Goal: Information Seeking & Learning: Learn about a topic

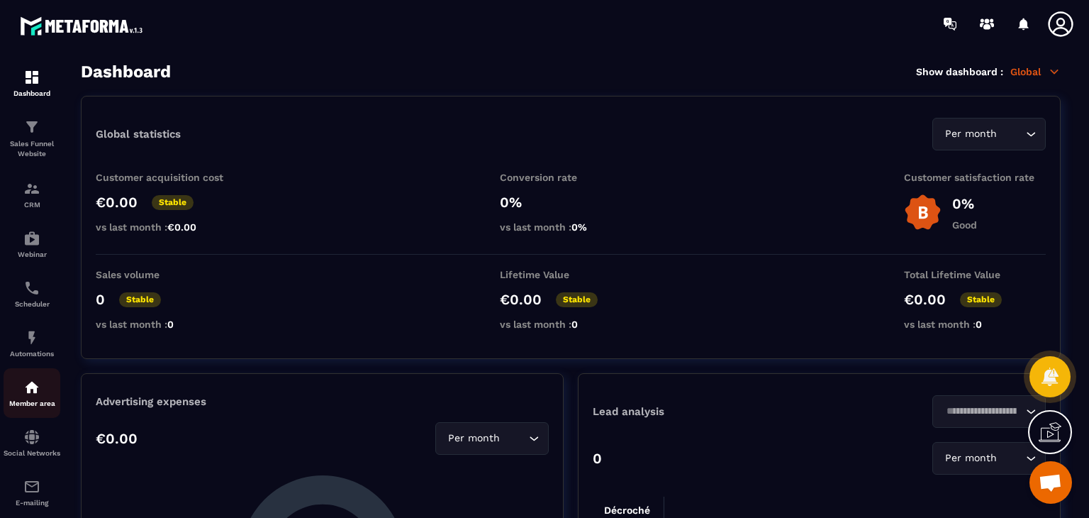
click at [30, 407] on p "Member area" at bounding box center [32, 403] width 57 height 8
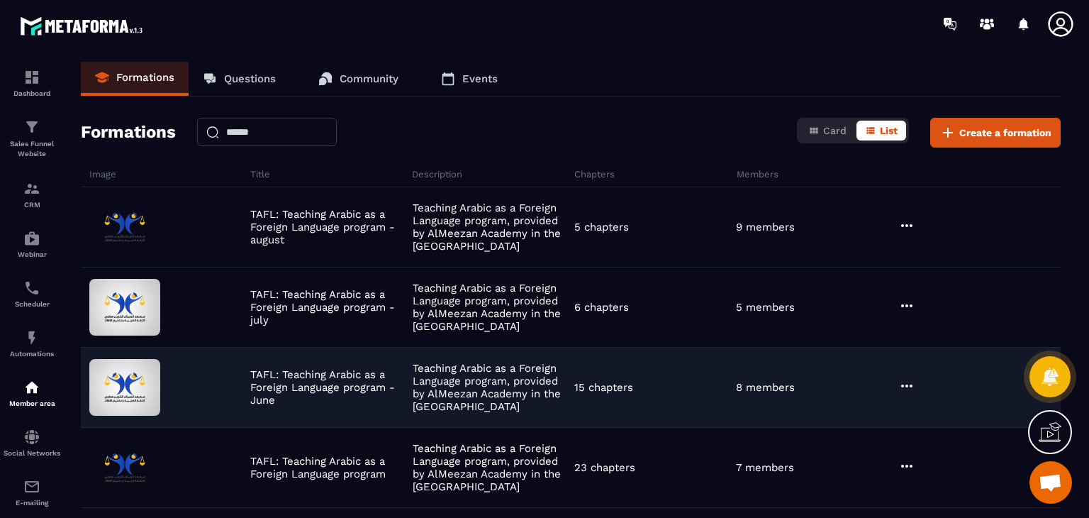
click at [913, 385] on icon at bounding box center [907, 385] width 17 height 17
click at [928, 407] on button "Edit" at bounding box center [943, 415] width 85 height 26
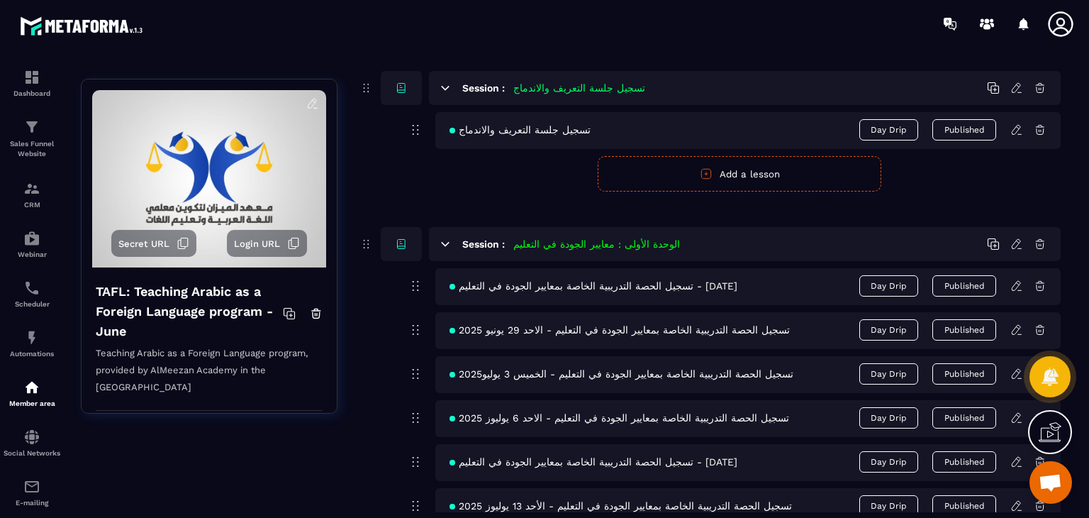
scroll to position [404, 0]
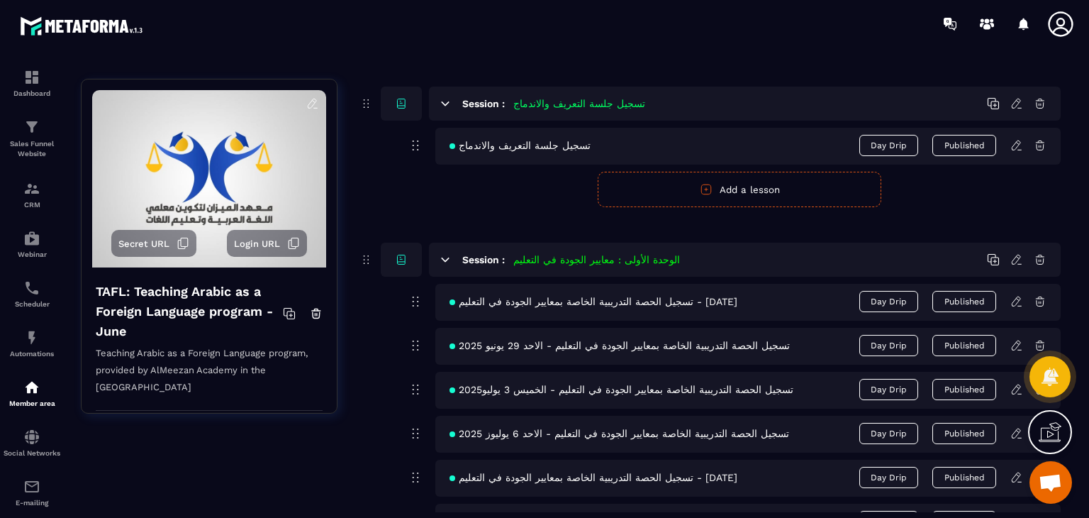
drag, startPoint x: 605, startPoint y: 300, endPoint x: 284, endPoint y: 172, distance: 345.0
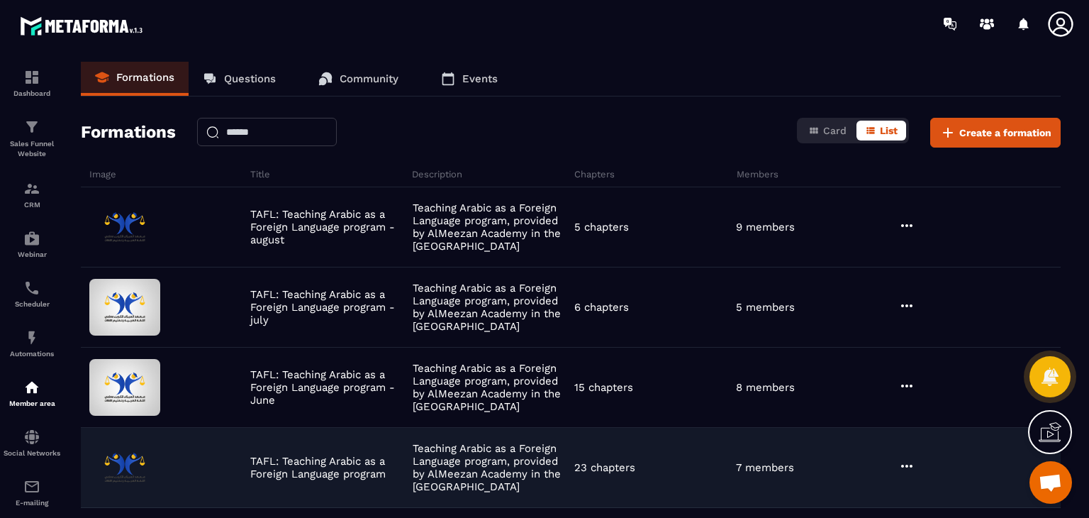
click at [905, 461] on icon at bounding box center [907, 465] width 17 height 17
click at [942, 493] on button "Edit" at bounding box center [943, 495] width 85 height 26
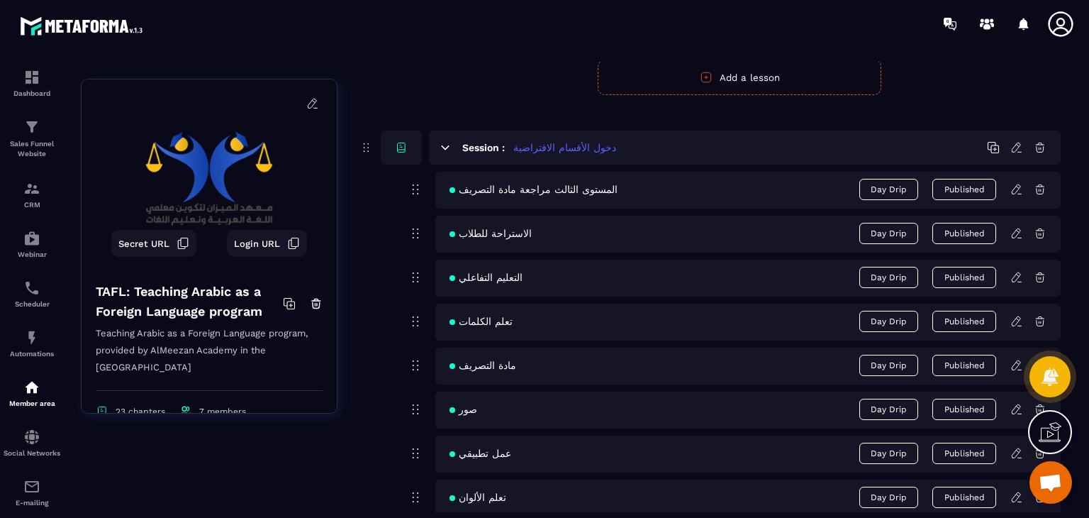
scroll to position [4397, 0]
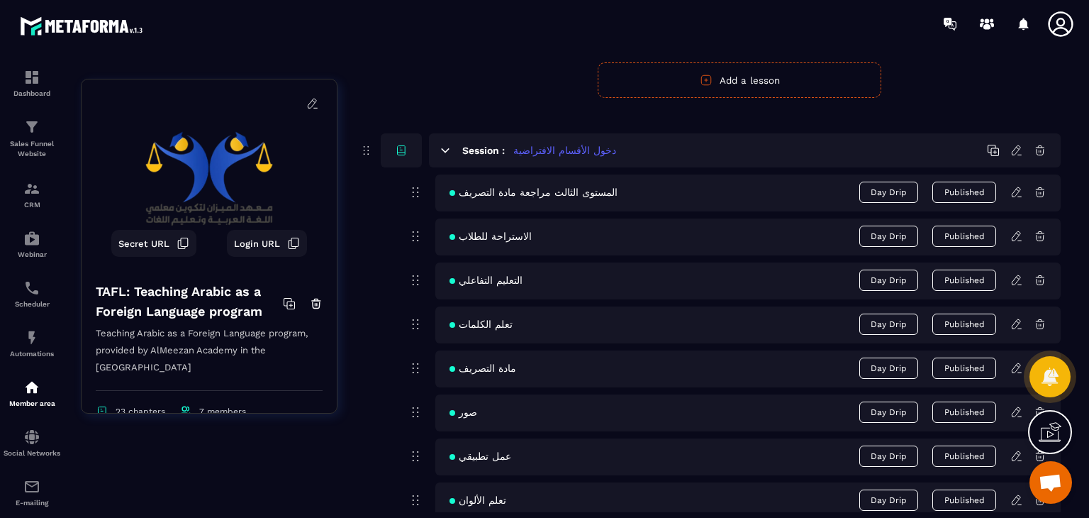
click at [1016, 146] on icon at bounding box center [1017, 150] width 13 height 13
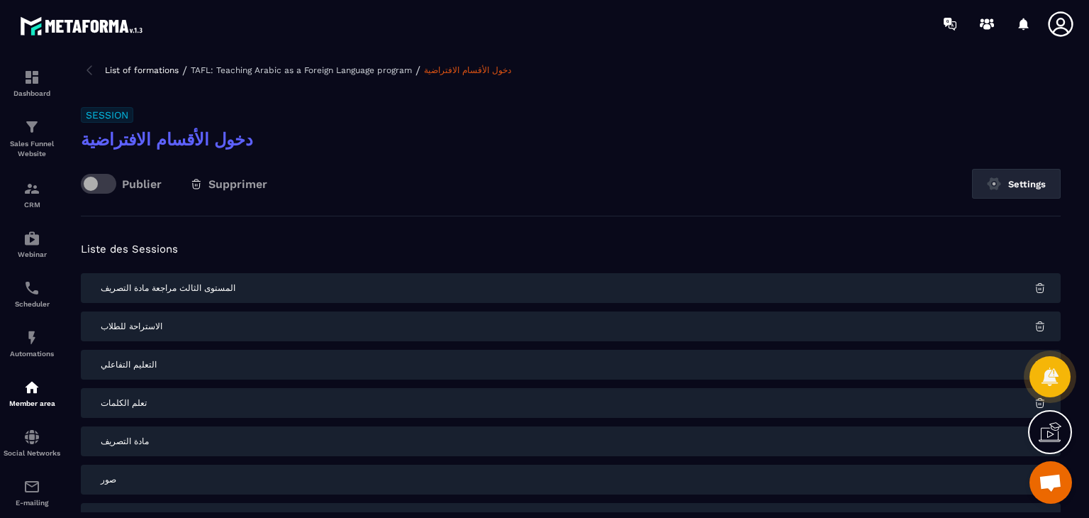
click at [206, 140] on h3 "دخول الأقسام الافتراضية" at bounding box center [571, 139] width 980 height 23
copy div "دخول الأقسام الافتراضية"
click at [90, 69] on img at bounding box center [89, 70] width 17 height 17
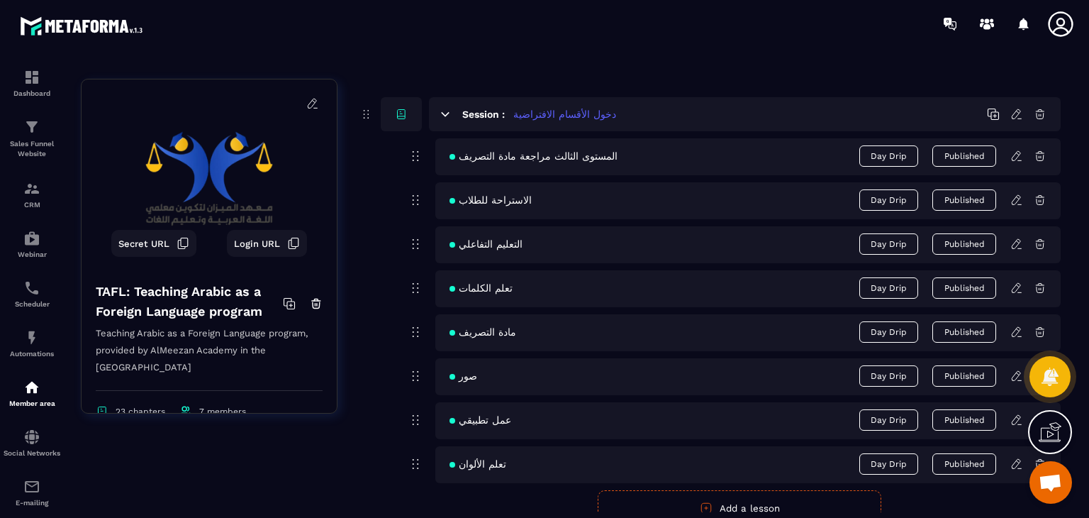
scroll to position [4397, 0]
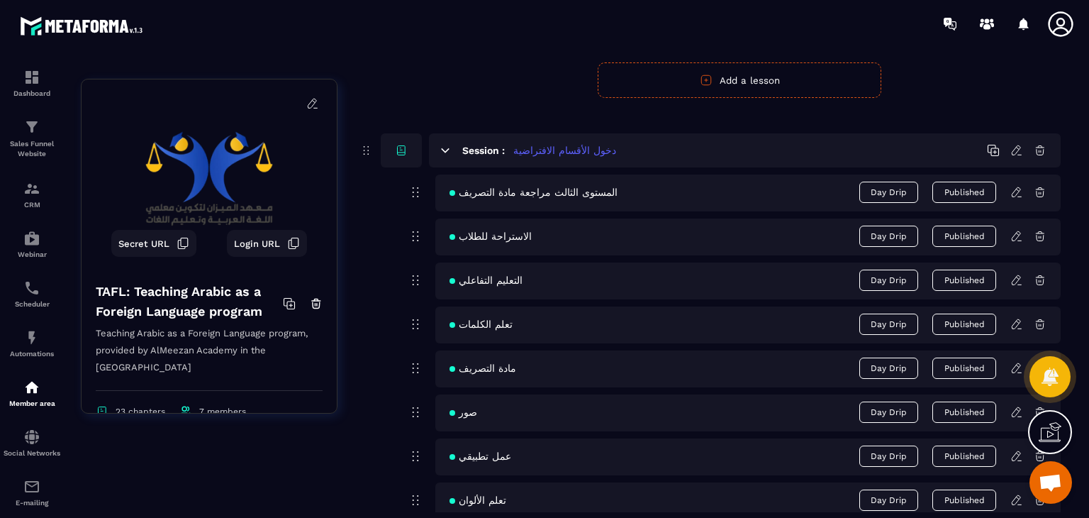
click at [1018, 187] on icon at bounding box center [1017, 192] width 13 height 13
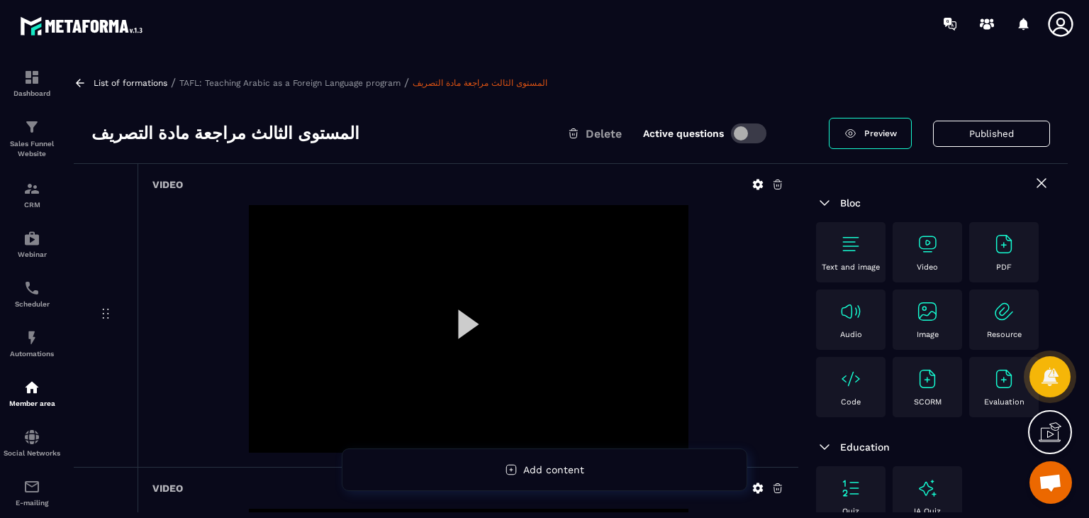
click at [84, 81] on icon at bounding box center [80, 83] width 13 height 13
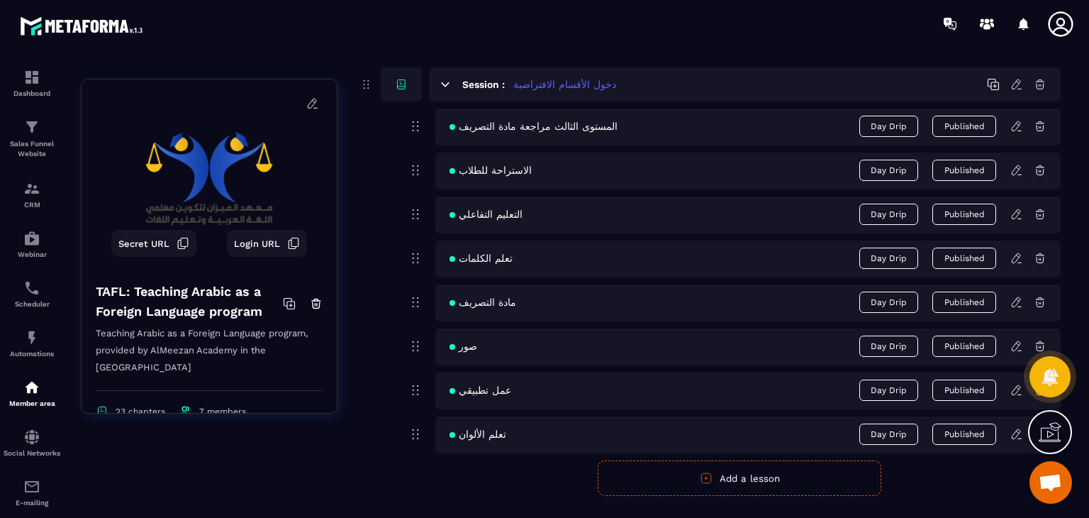
scroll to position [4468, 0]
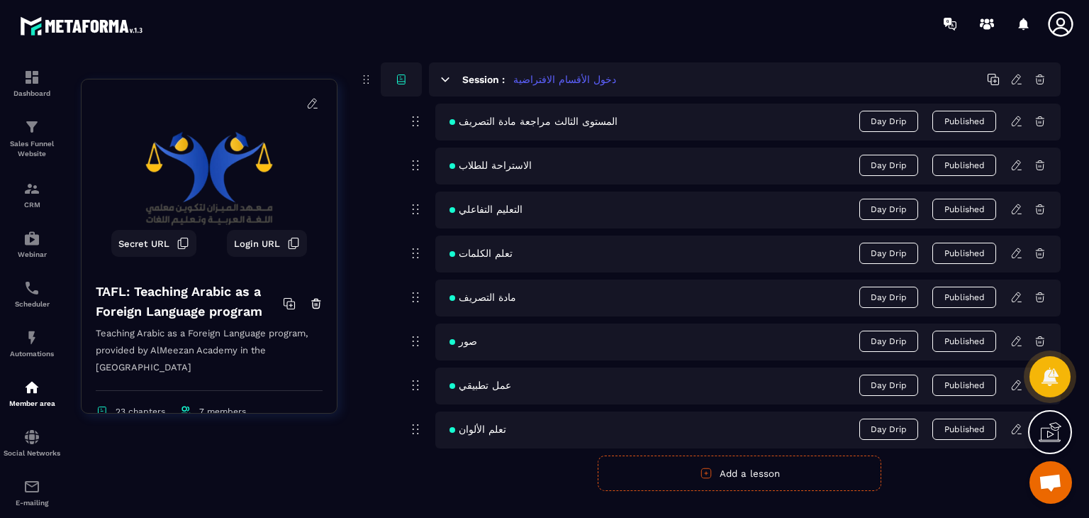
click at [1011, 160] on icon at bounding box center [1017, 165] width 13 height 13
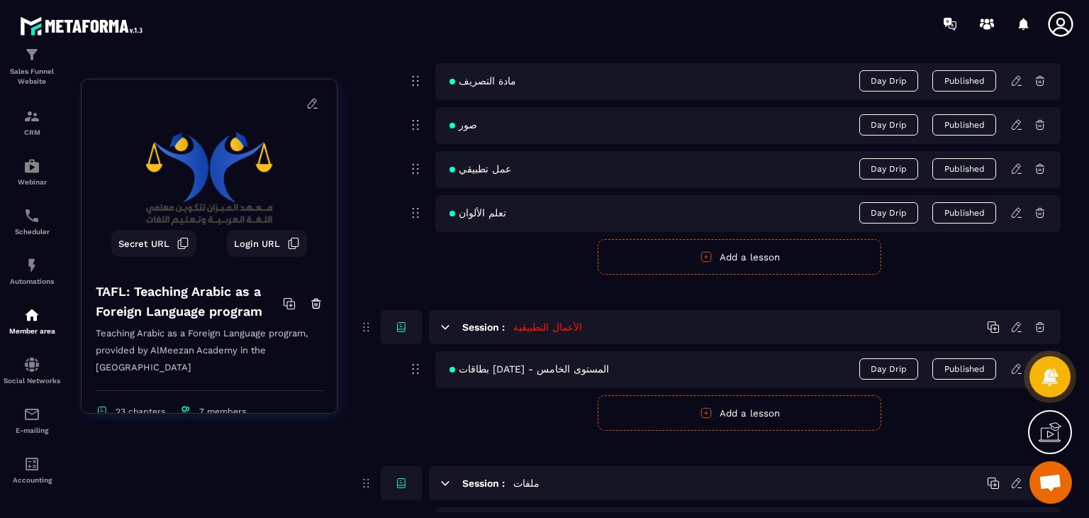
scroll to position [4468, 0]
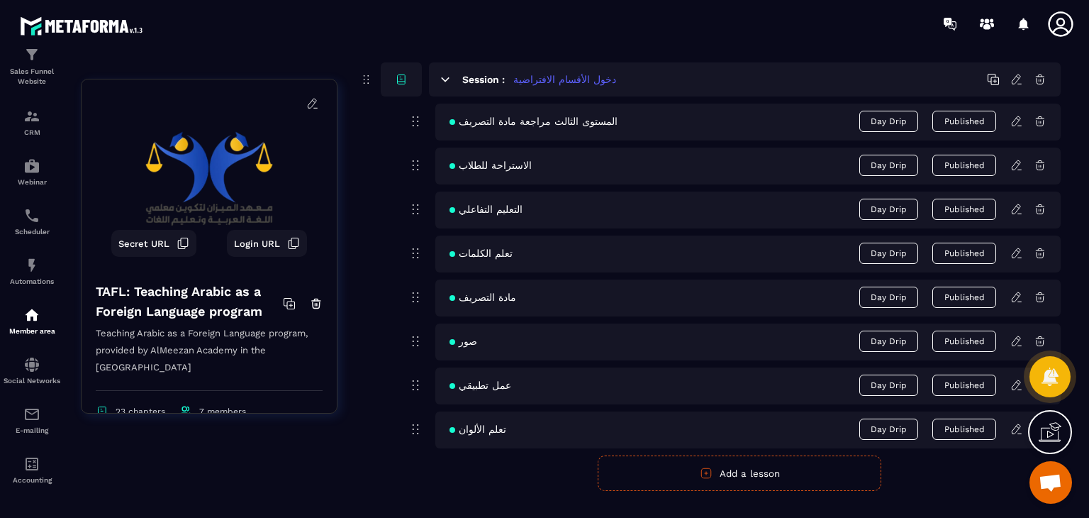
click at [1018, 247] on icon at bounding box center [1017, 253] width 13 height 13
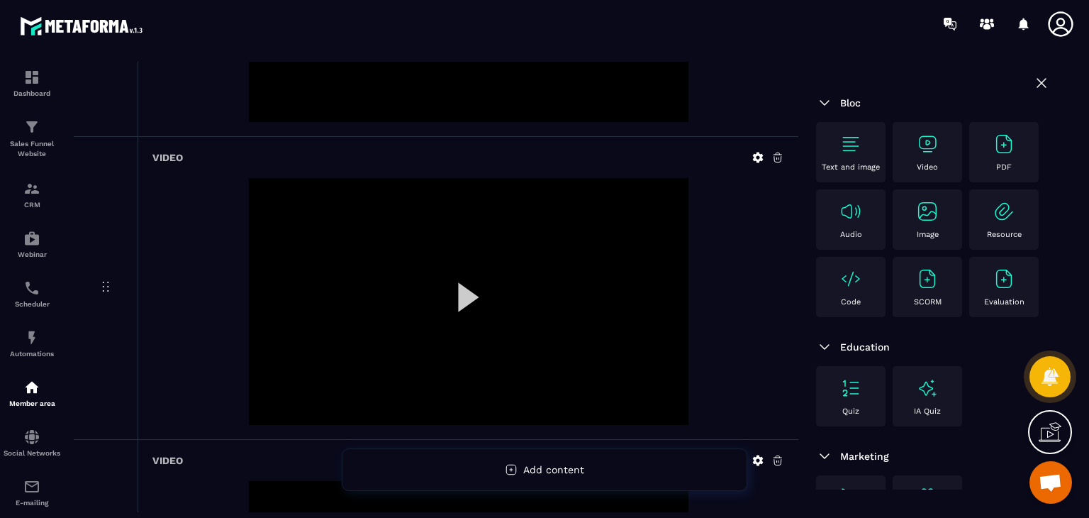
scroll to position [935, 0]
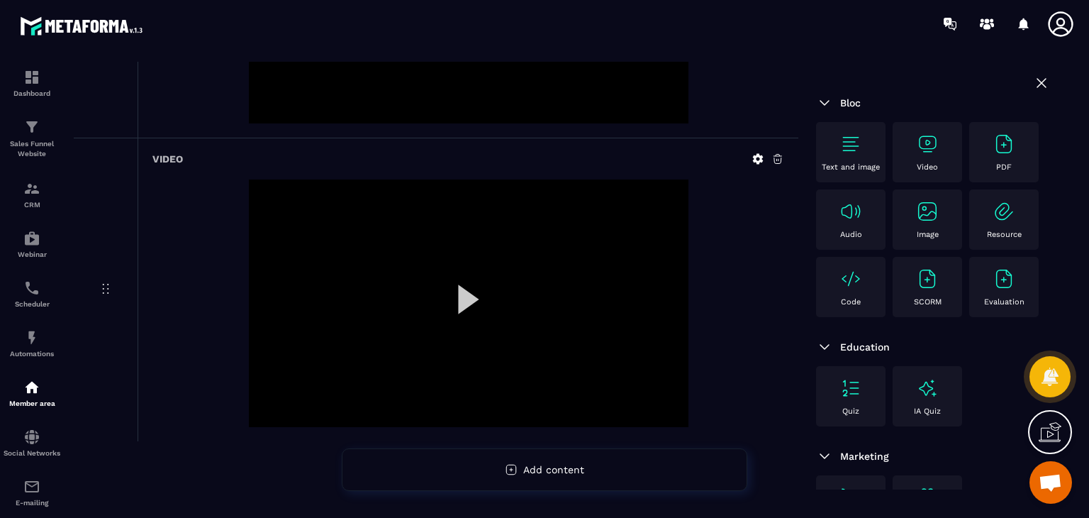
click at [462, 278] on div at bounding box center [469, 303] width 440 height 248
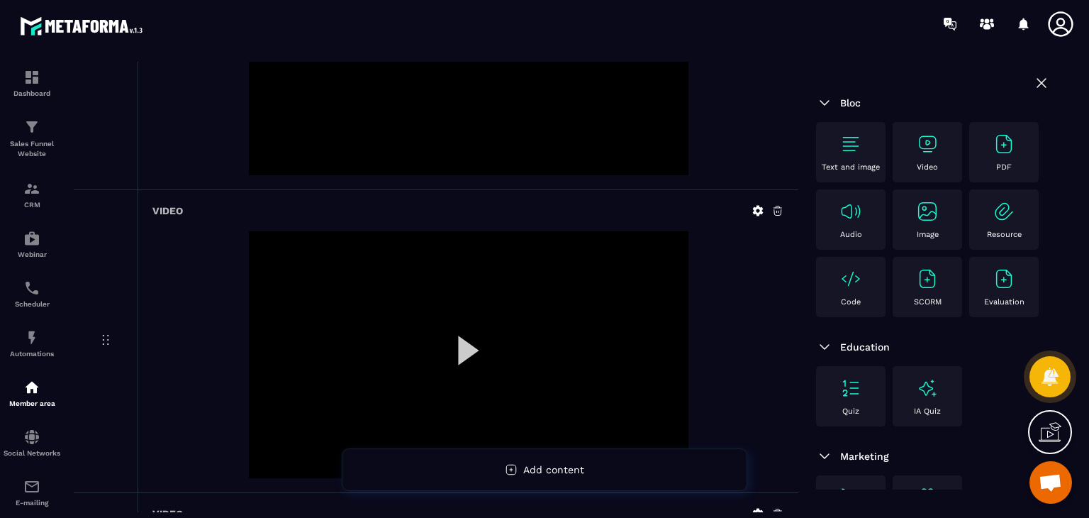
click at [460, 364] on div at bounding box center [469, 355] width 440 height 248
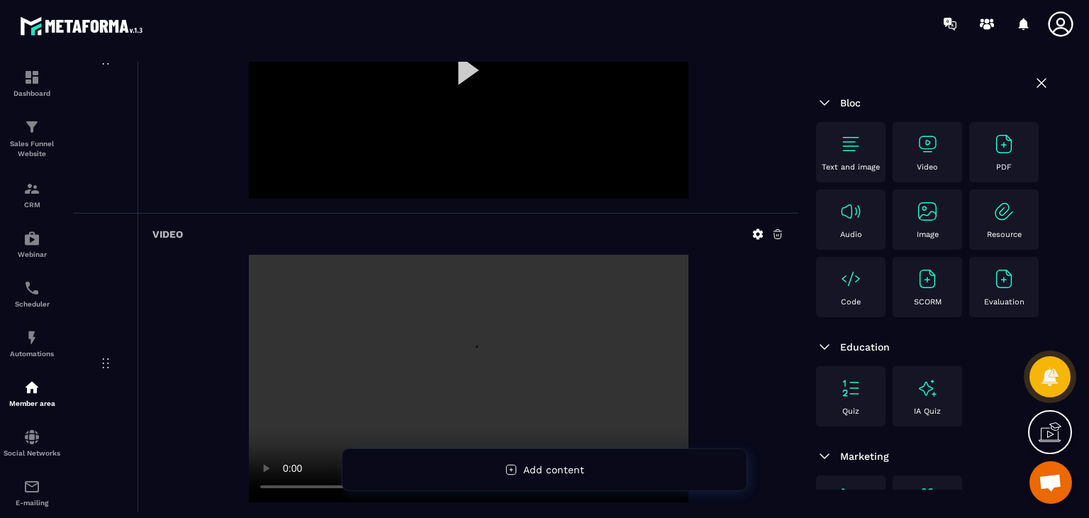
scroll to position [439, 0]
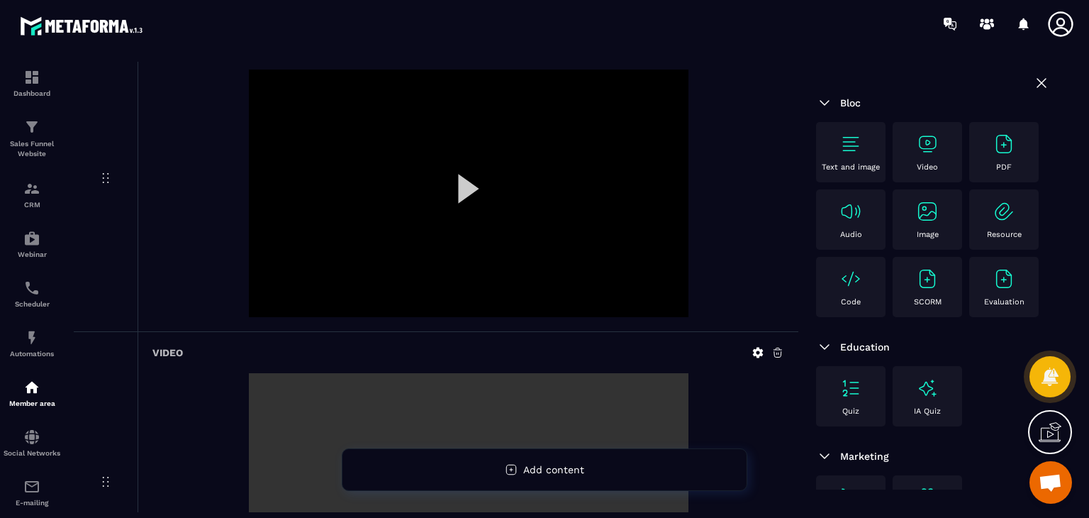
click at [477, 147] on div at bounding box center [469, 193] width 440 height 248
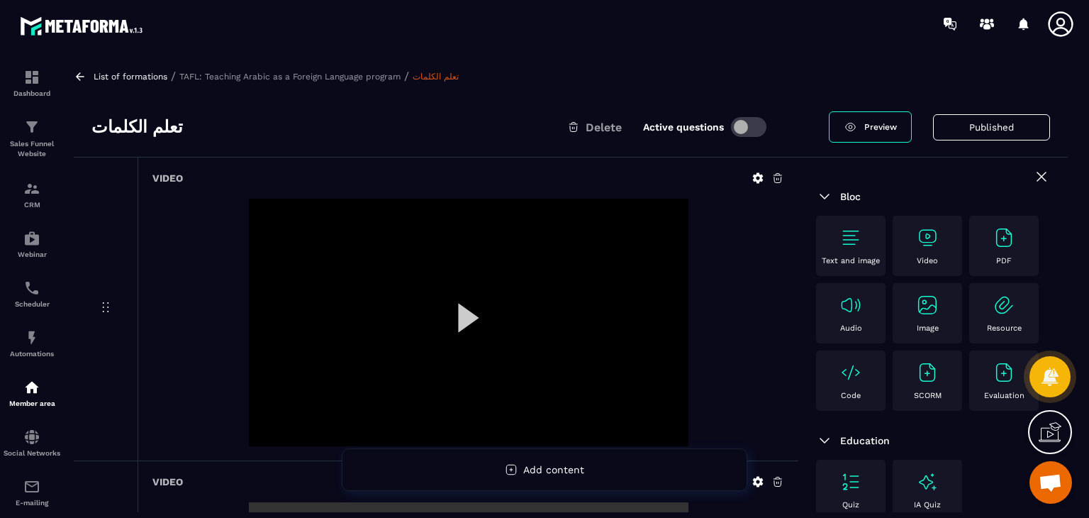
scroll to position [0, 0]
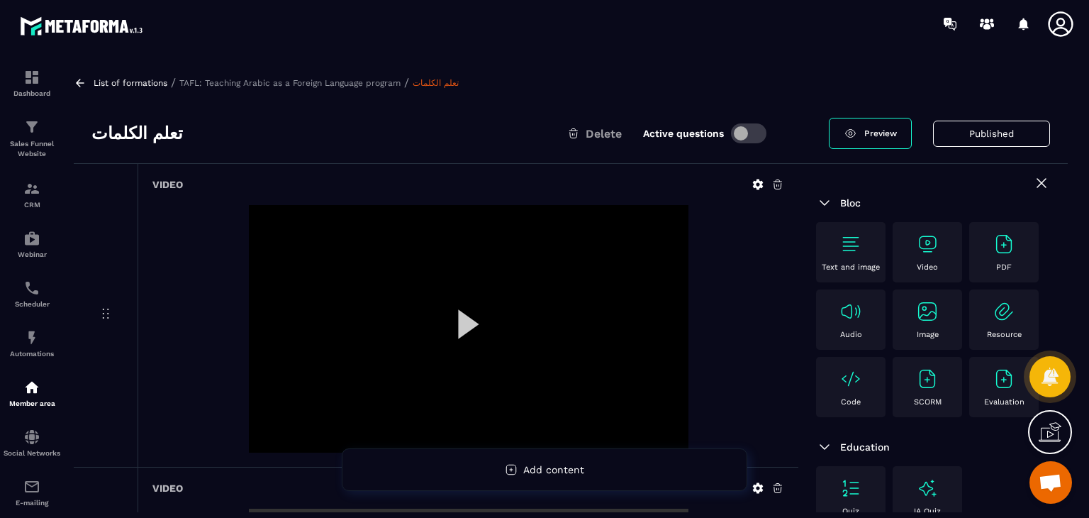
click at [485, 318] on div at bounding box center [469, 329] width 440 height 248
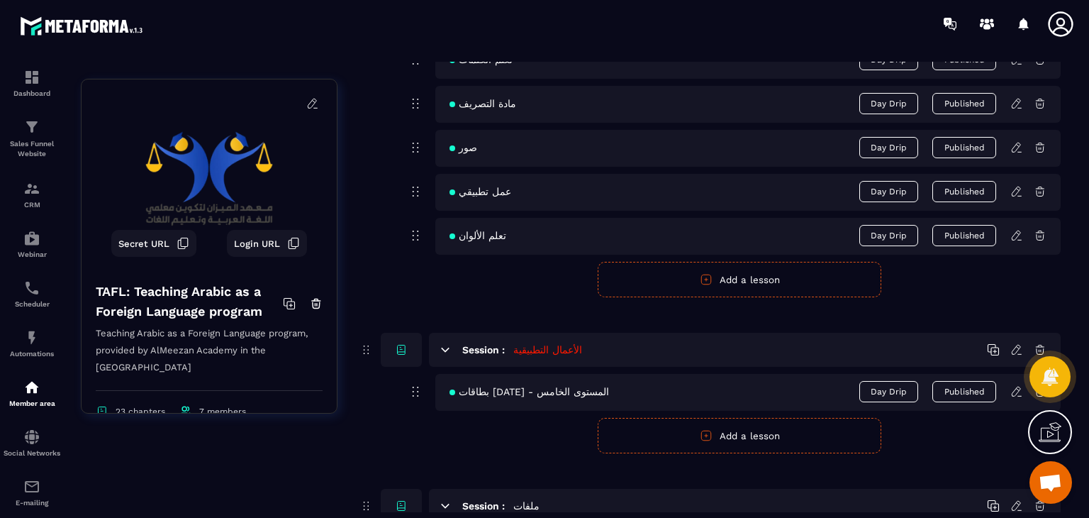
scroll to position [4397, 0]
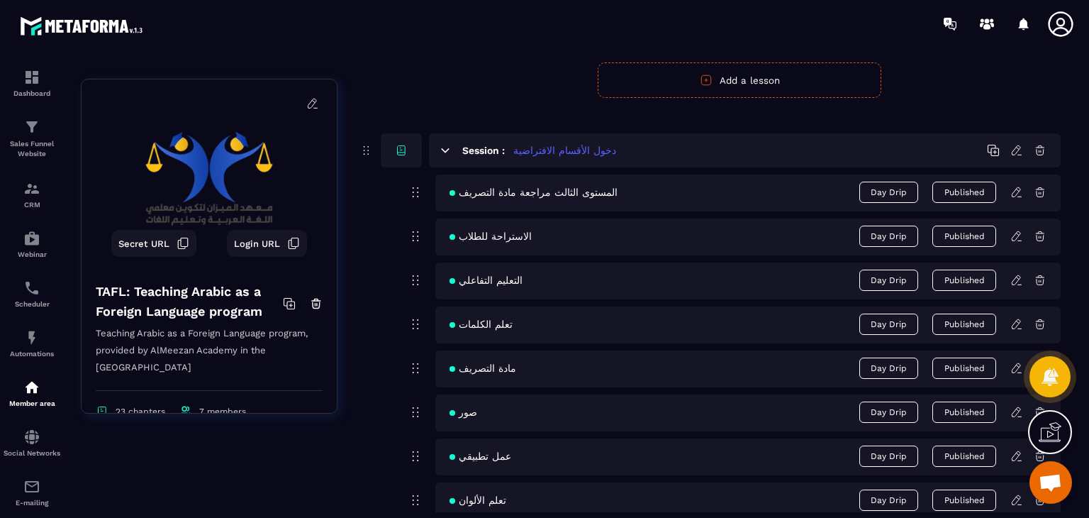
click at [1018, 188] on icon at bounding box center [1017, 192] width 13 height 13
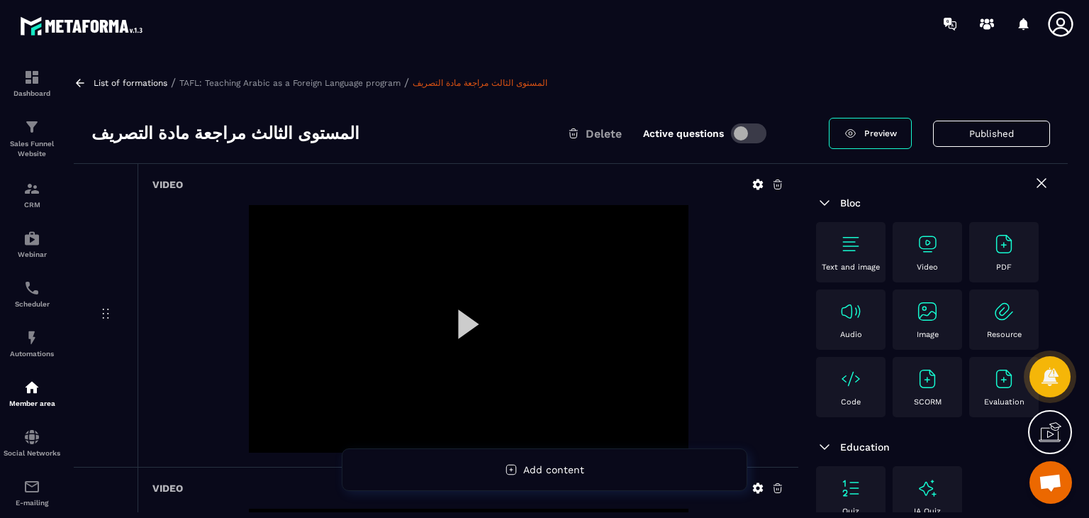
click at [465, 310] on div at bounding box center [469, 329] width 440 height 248
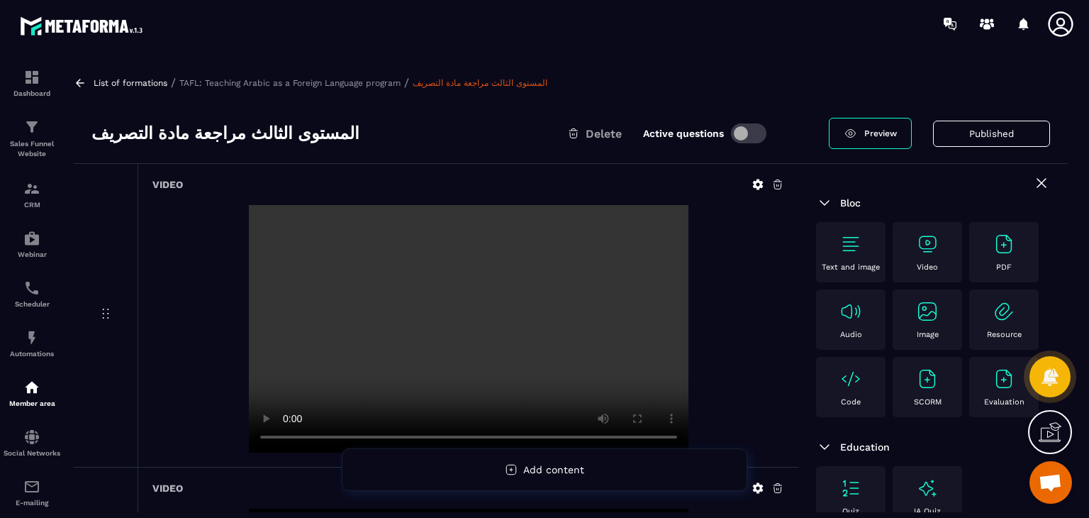
click at [461, 310] on video at bounding box center [469, 329] width 440 height 248
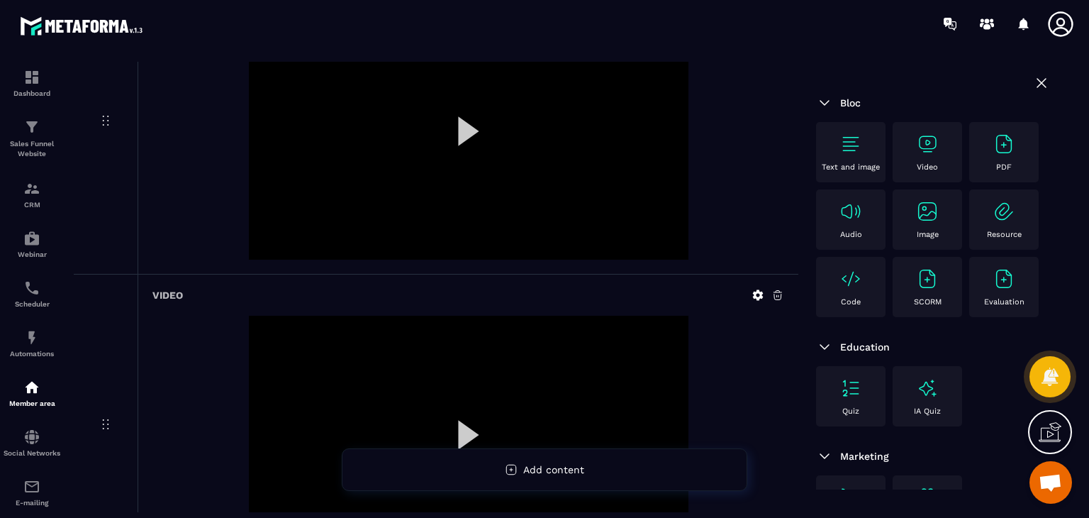
click at [452, 109] on div at bounding box center [469, 136] width 440 height 248
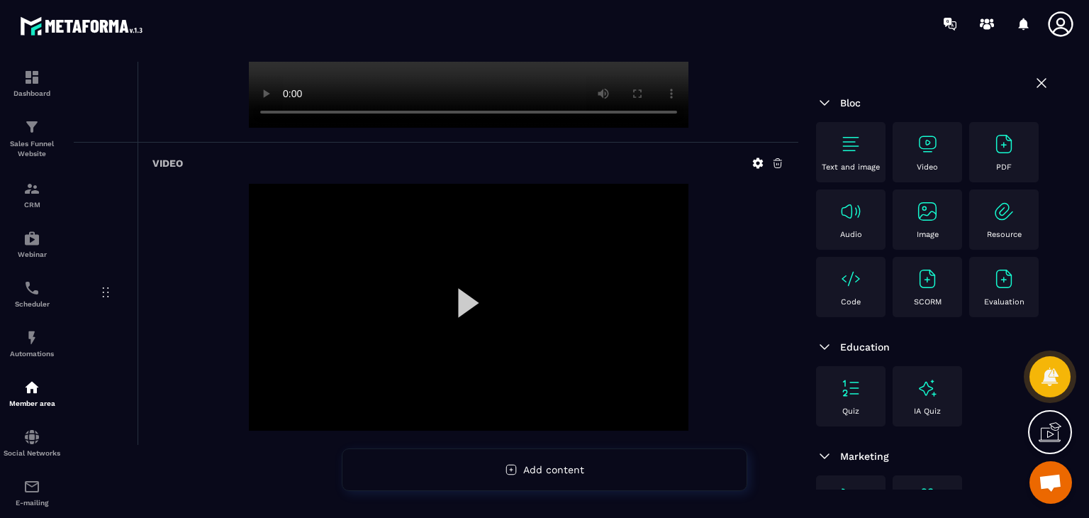
scroll to position [633, 0]
click at [466, 293] on div at bounding box center [469, 303] width 440 height 248
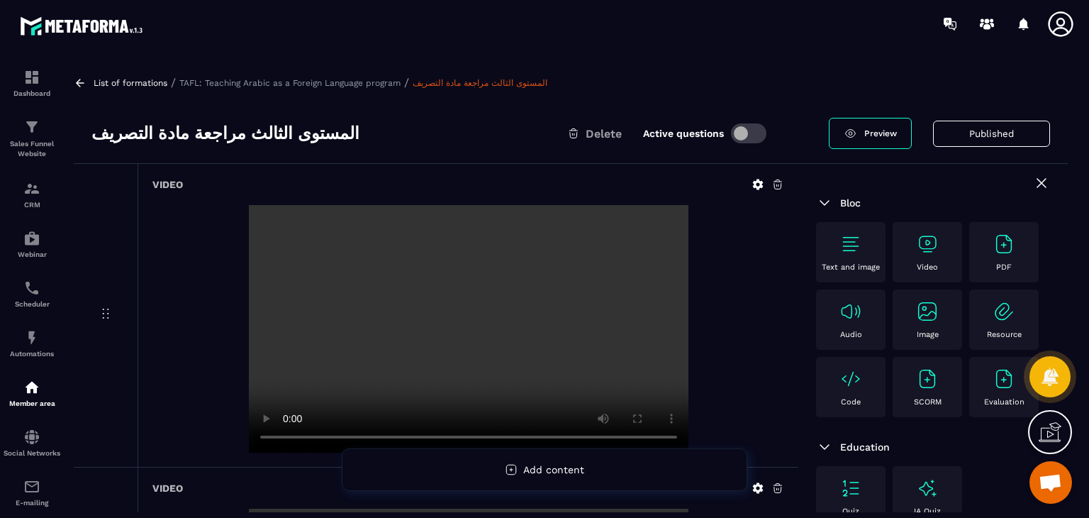
scroll to position [0, 0]
click at [233, 128] on h3 "المستوى الثالث مراجعة مادة التصريف" at bounding box center [225, 133] width 268 height 23
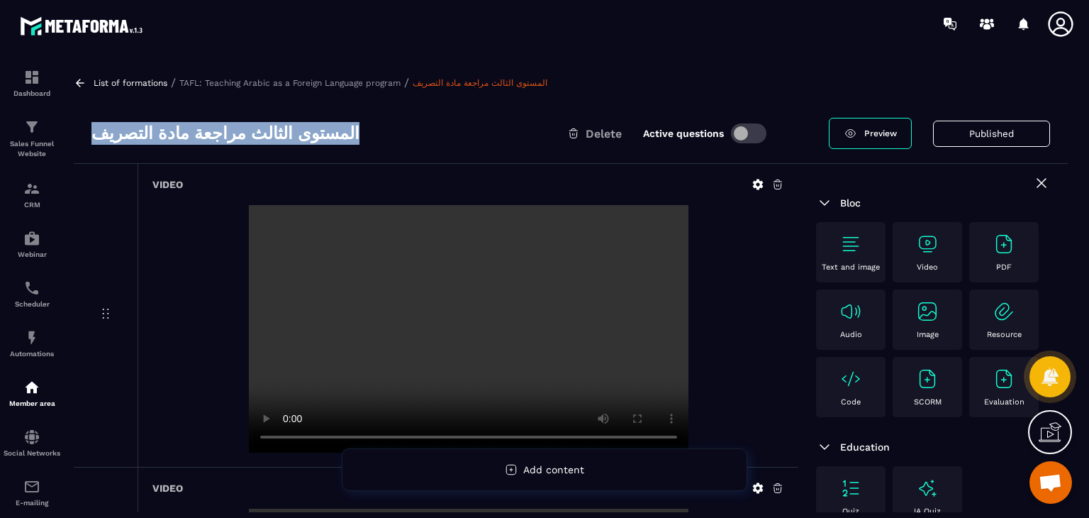
click at [233, 128] on h3 "المستوى الثالث مراجعة مادة التصريف" at bounding box center [225, 133] width 268 height 23
copy div "المستوى الثالث مراجعة مادة التصريف"
click at [76, 80] on icon at bounding box center [80, 83] width 13 height 13
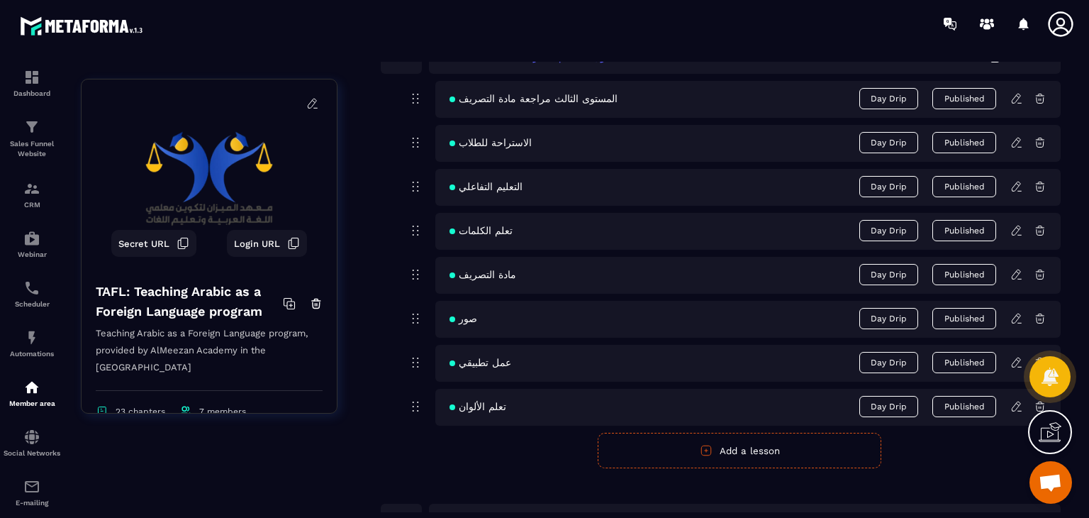
scroll to position [4376, 0]
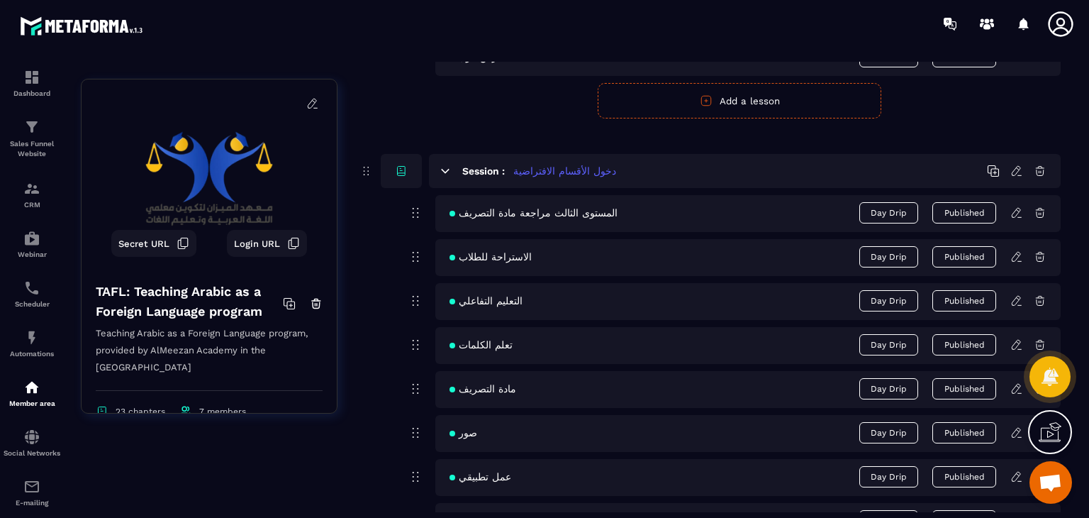
click at [1021, 206] on icon at bounding box center [1017, 212] width 13 height 13
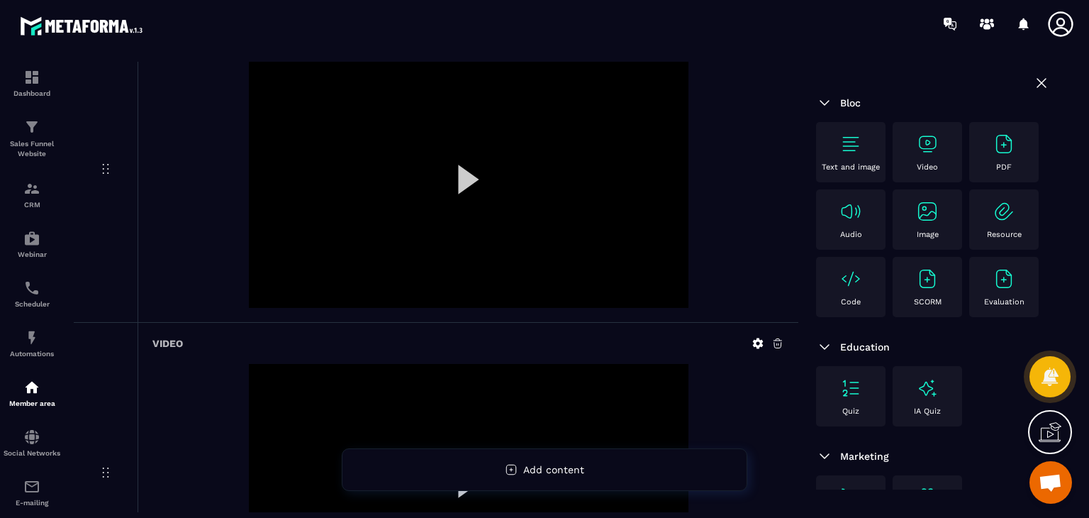
scroll to position [633, 0]
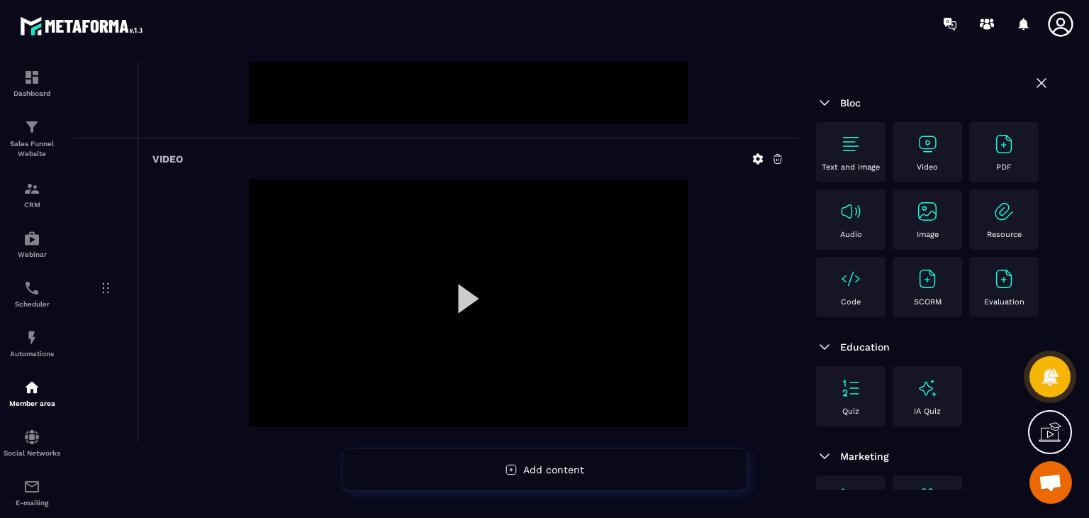
drag, startPoint x: 556, startPoint y: 309, endPoint x: 551, endPoint y: 301, distance: 9.2
click at [487, 304] on div at bounding box center [469, 303] width 440 height 248
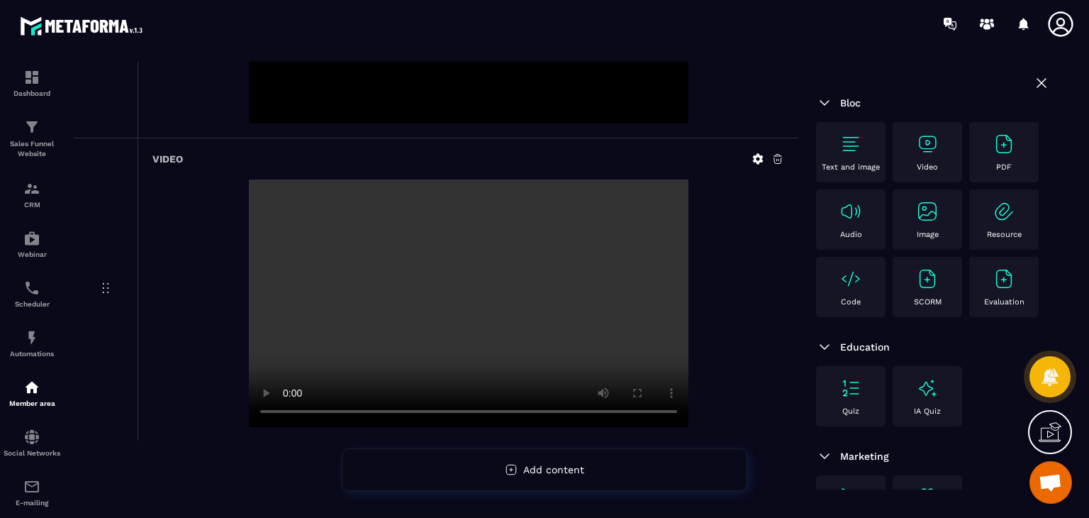
click at [468, 334] on video at bounding box center [469, 303] width 440 height 248
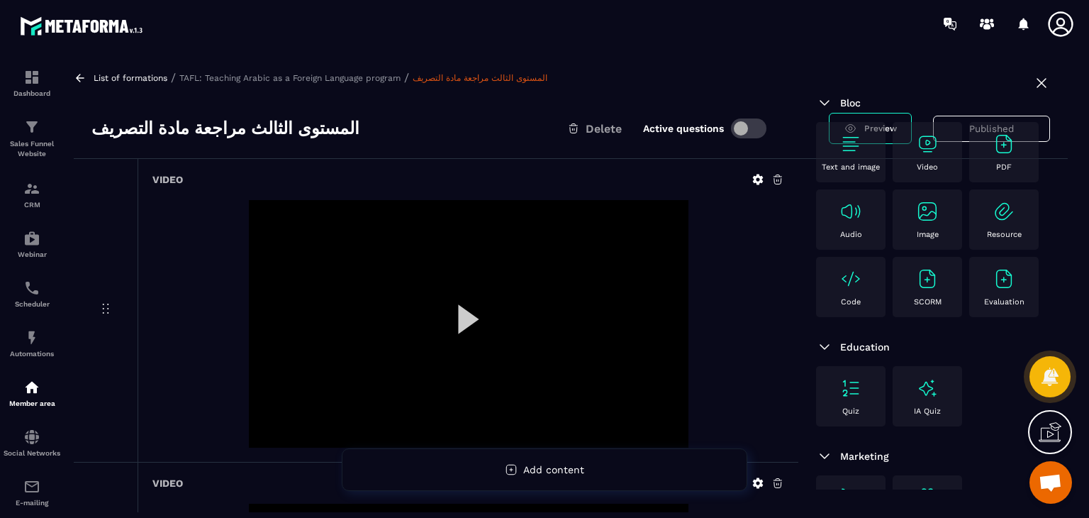
scroll to position [0, 0]
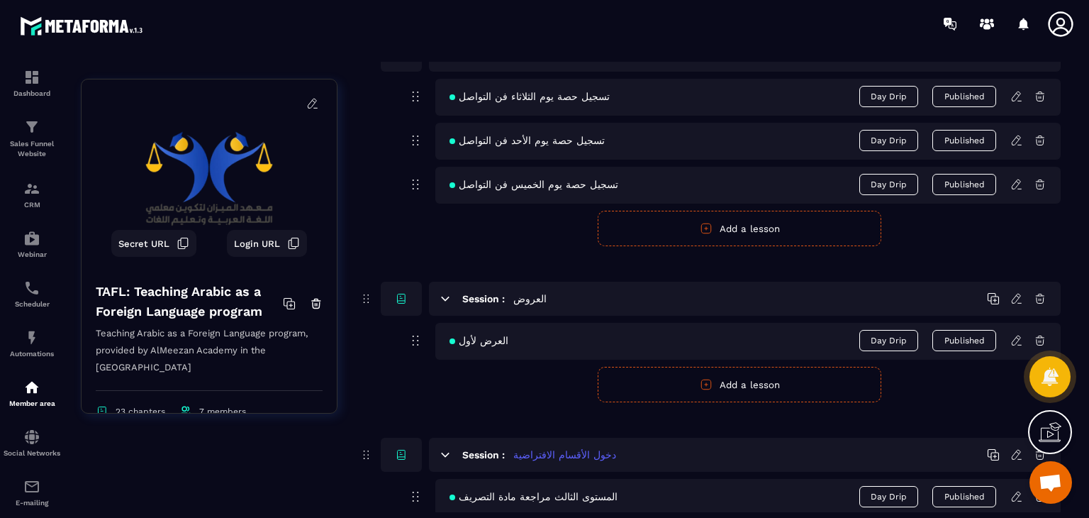
scroll to position [4447, 0]
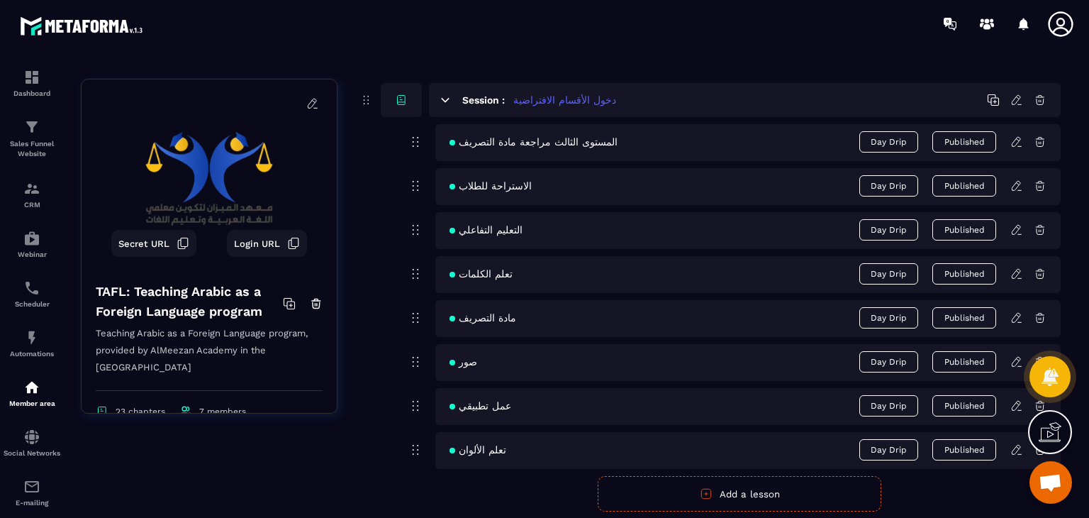
click at [1014, 183] on icon at bounding box center [1017, 185] width 13 height 13
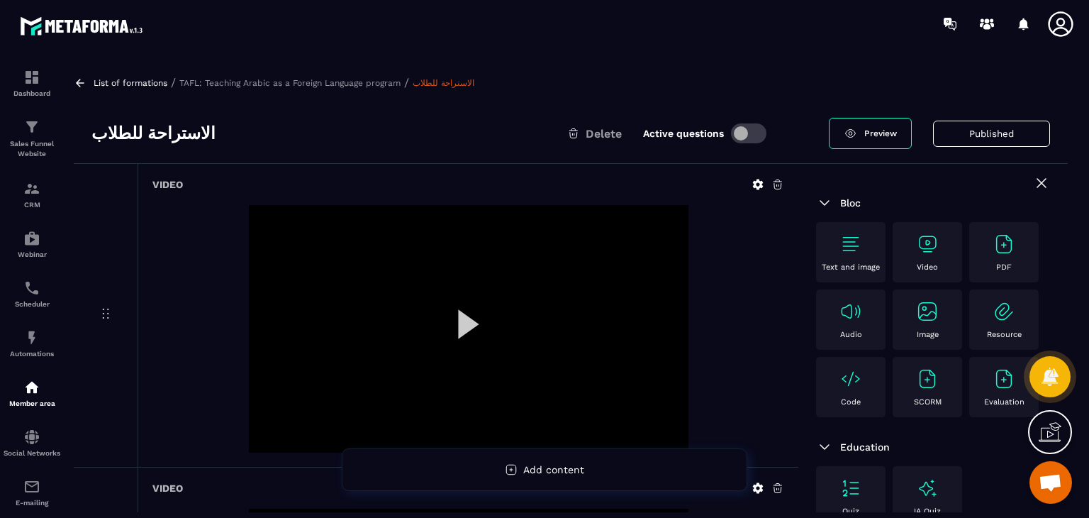
click at [163, 136] on h3 "الاستراحة للطلاب" at bounding box center [153, 133] width 124 height 23
click at [163, 133] on h3 "الاستراحة للطلاب" at bounding box center [153, 133] width 124 height 23
click at [165, 129] on h3 "الاستراحة للطلاب" at bounding box center [153, 133] width 124 height 23
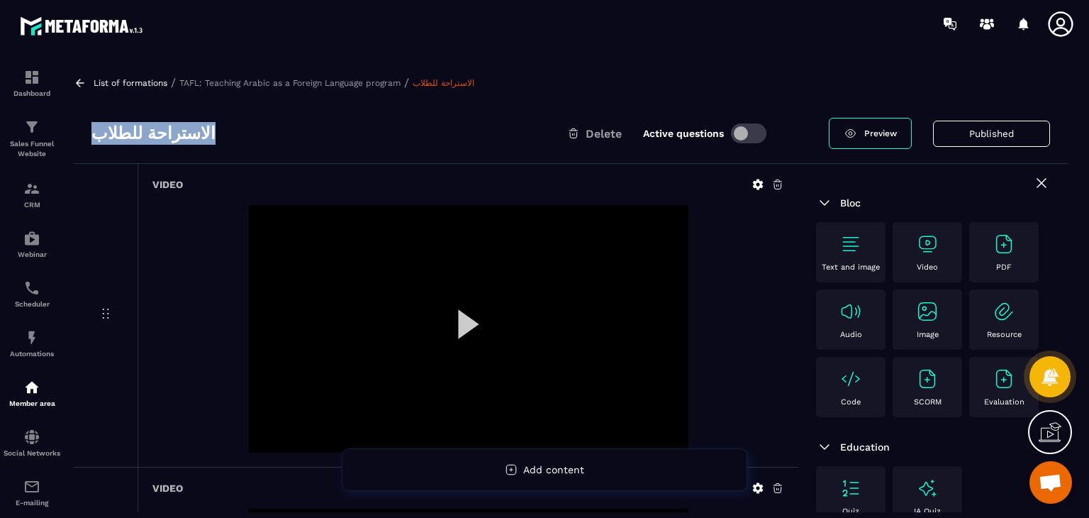
click at [165, 129] on h3 "الاستراحة للطلاب" at bounding box center [153, 133] width 124 height 23
copy div "الاستراحة للطلاب"
click at [423, 346] on div at bounding box center [469, 329] width 440 height 248
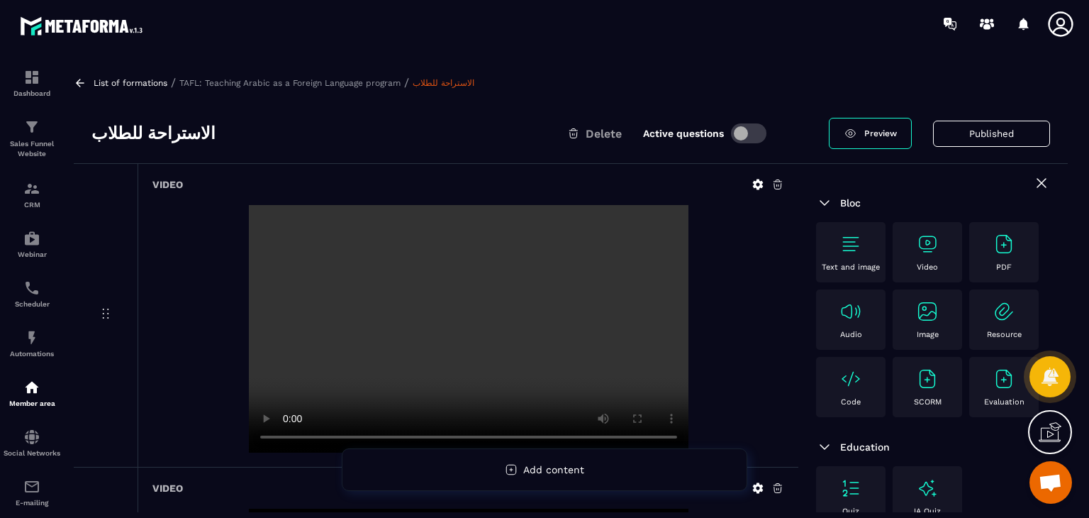
click at [423, 342] on video at bounding box center [469, 329] width 440 height 248
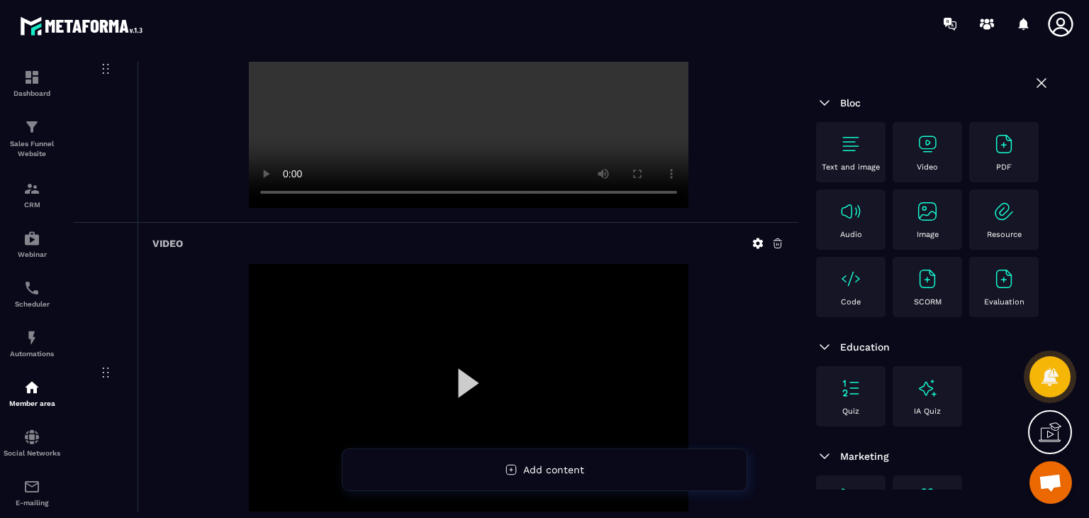
scroll to position [329, 0]
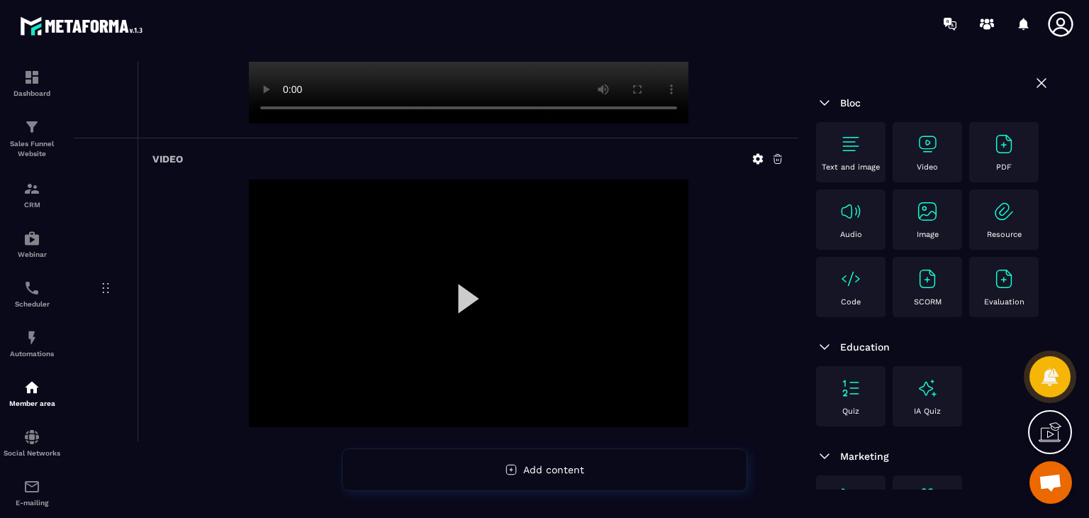
click at [474, 306] on div at bounding box center [469, 303] width 440 height 248
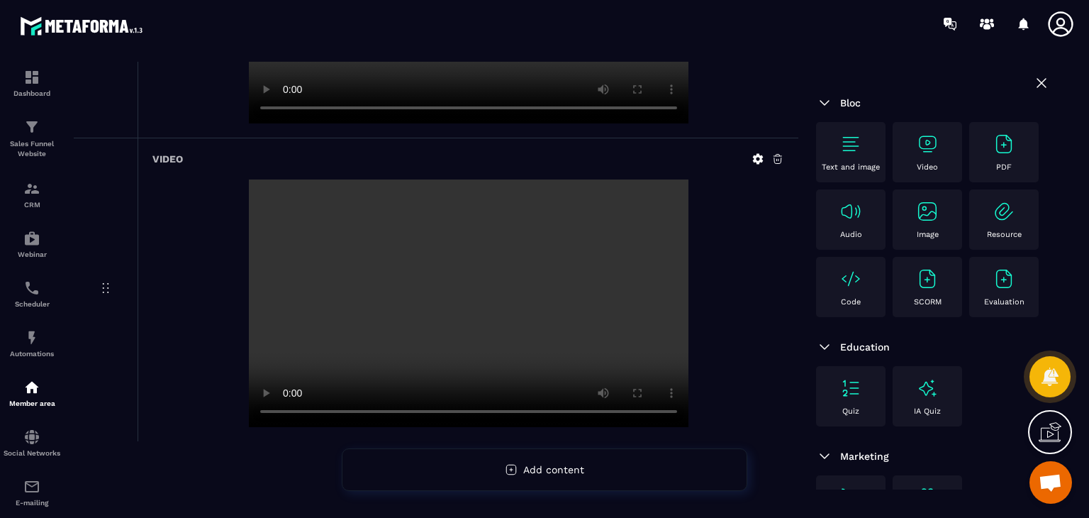
click at [447, 311] on video at bounding box center [469, 303] width 440 height 248
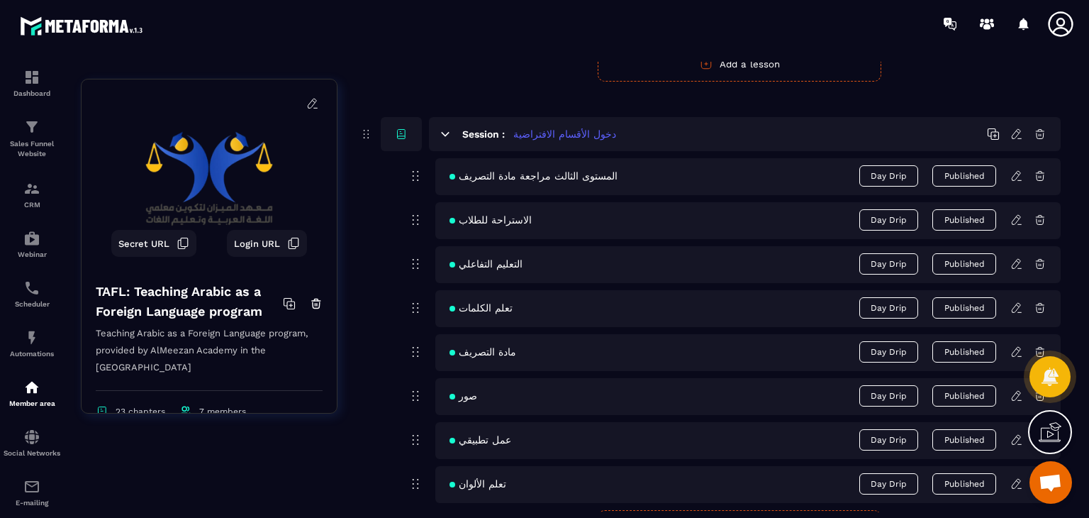
scroll to position [4397, 0]
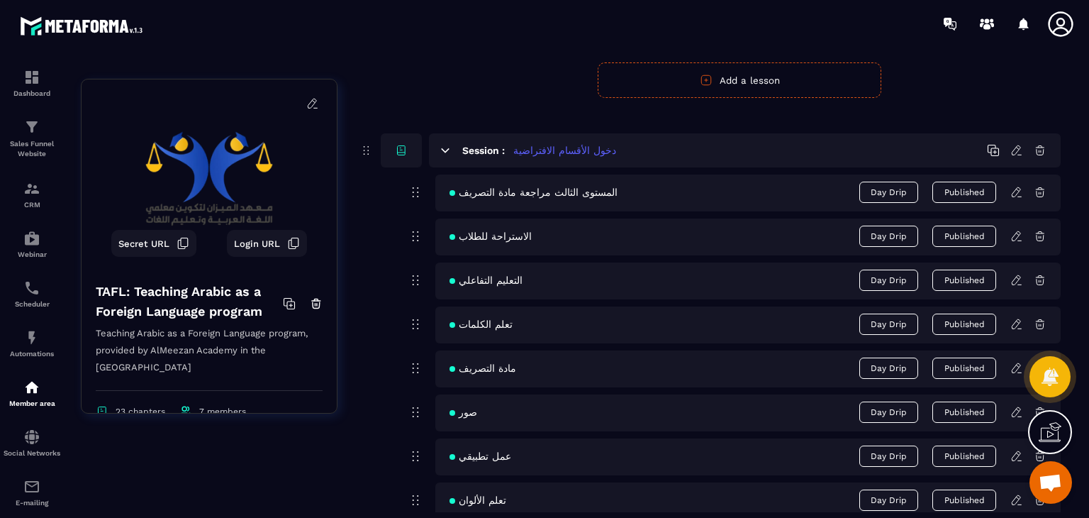
click at [1013, 274] on icon at bounding box center [1017, 280] width 13 height 13
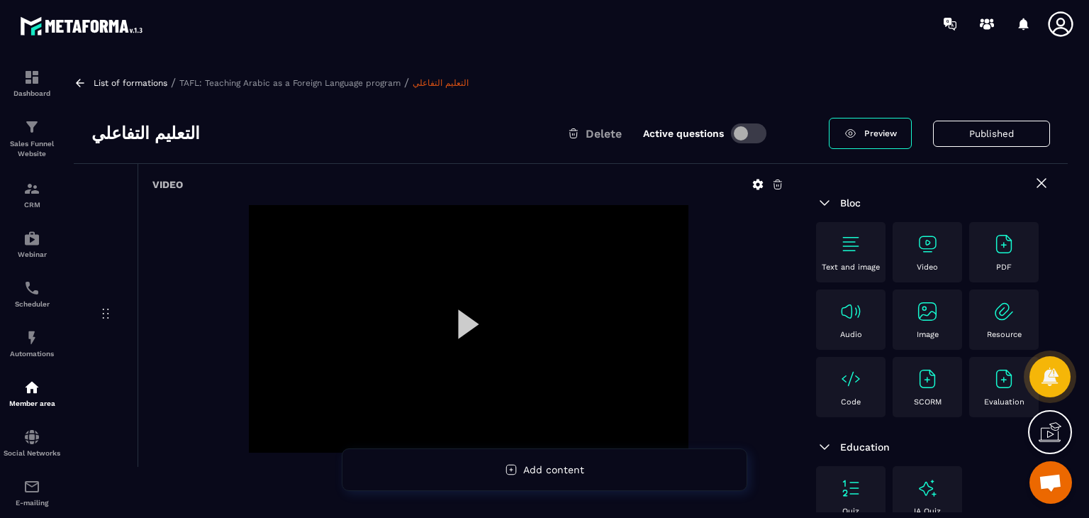
click at [137, 124] on h3 "التعليم التفاعلي" at bounding box center [145, 133] width 109 height 23
copy div "التعليم التفاعلي"
click at [476, 309] on div at bounding box center [469, 329] width 440 height 248
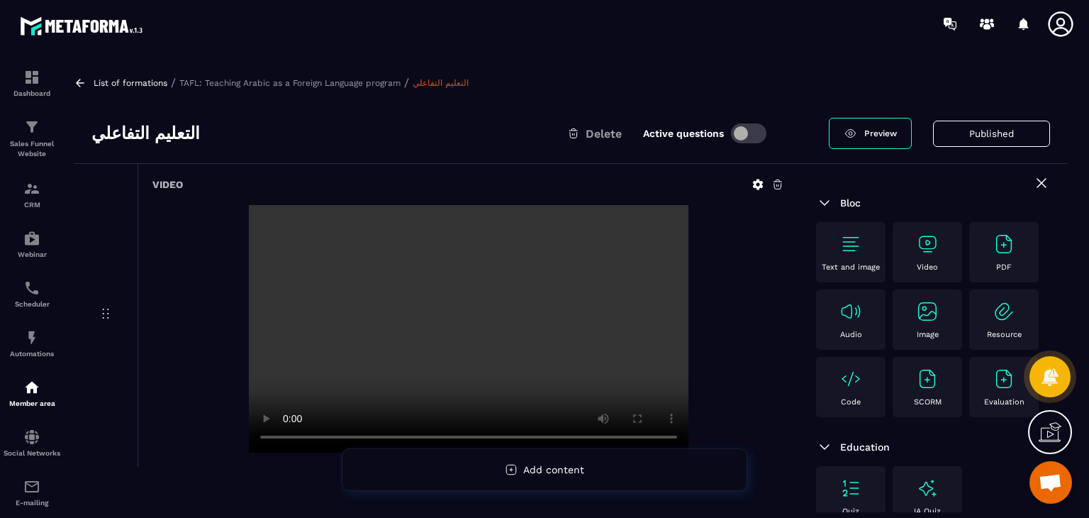
click at [79, 82] on icon at bounding box center [80, 83] width 9 height 8
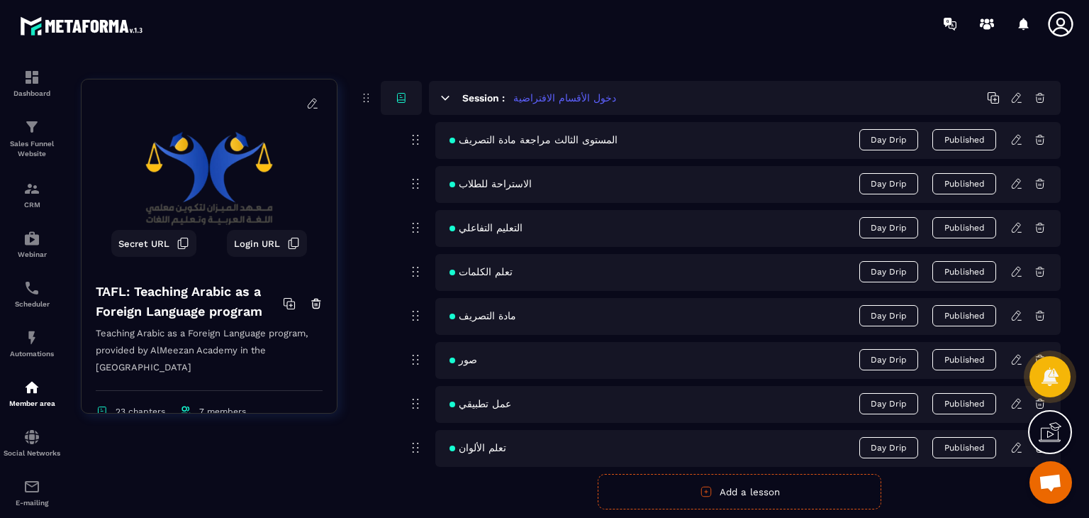
scroll to position [4397, 0]
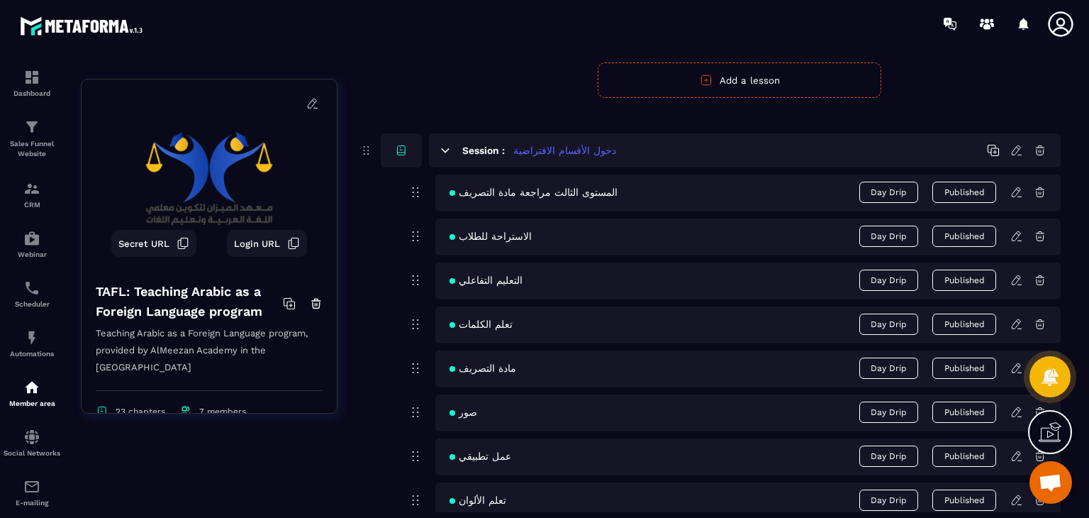
click at [1017, 321] on icon at bounding box center [1017, 324] width 13 height 13
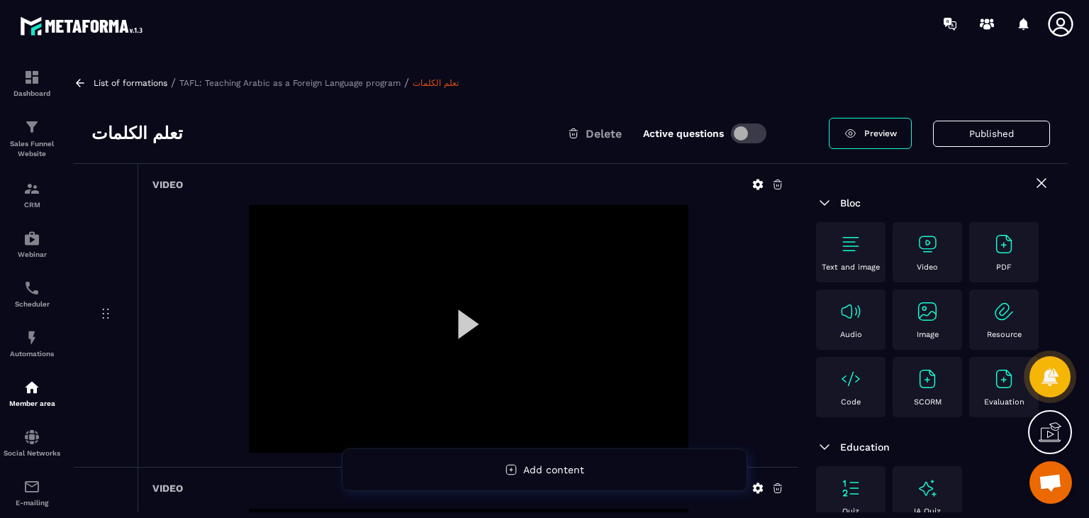
click at [153, 143] on h3 "تعلم الكلمات" at bounding box center [136, 133] width 91 height 23
click at [152, 140] on h3 "تعلم الكلمات" at bounding box center [136, 133] width 91 height 23
copy div "تعلم الكلمات"
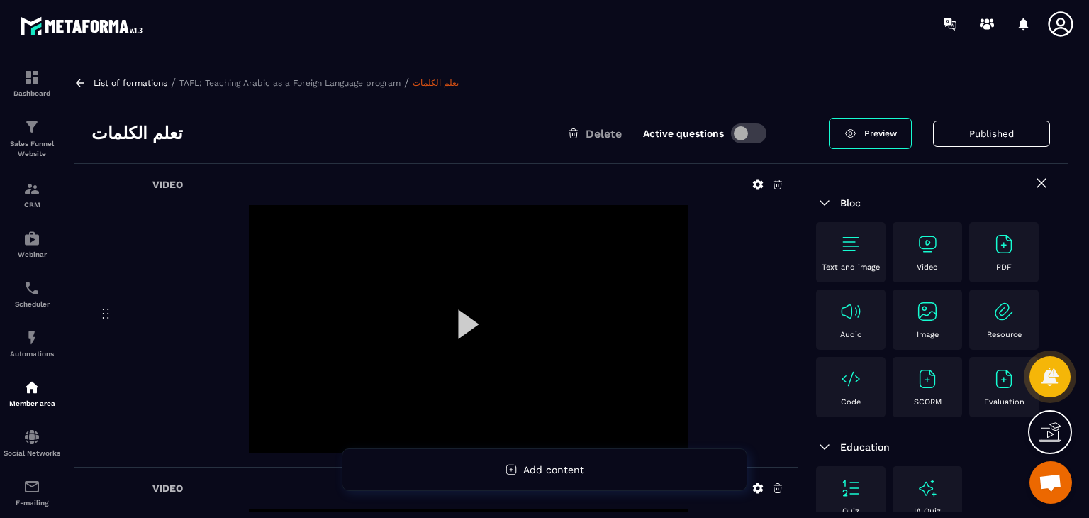
click at [725, 280] on div at bounding box center [468, 329] width 632 height 248
click at [472, 328] on div at bounding box center [469, 329] width 440 height 248
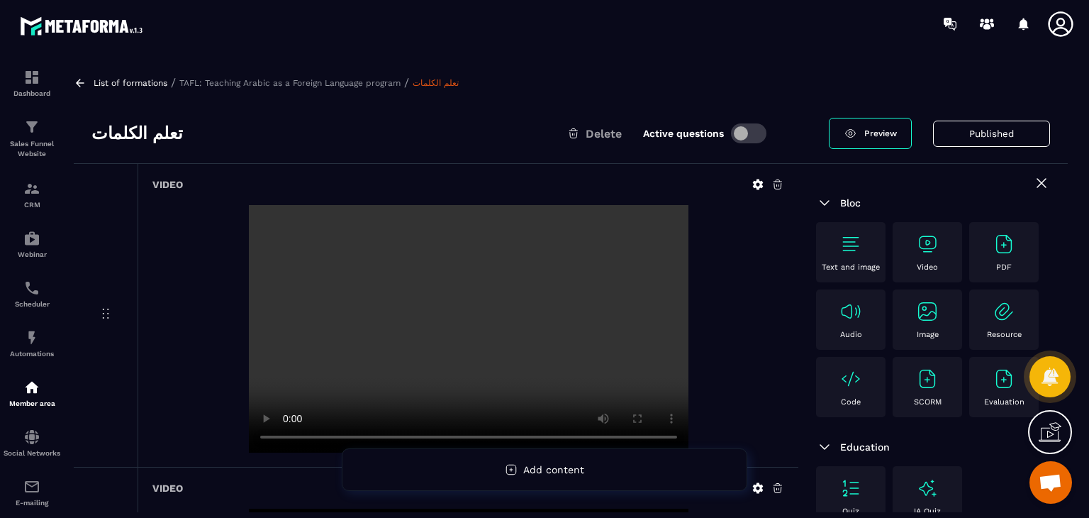
click at [462, 331] on video at bounding box center [469, 329] width 440 height 248
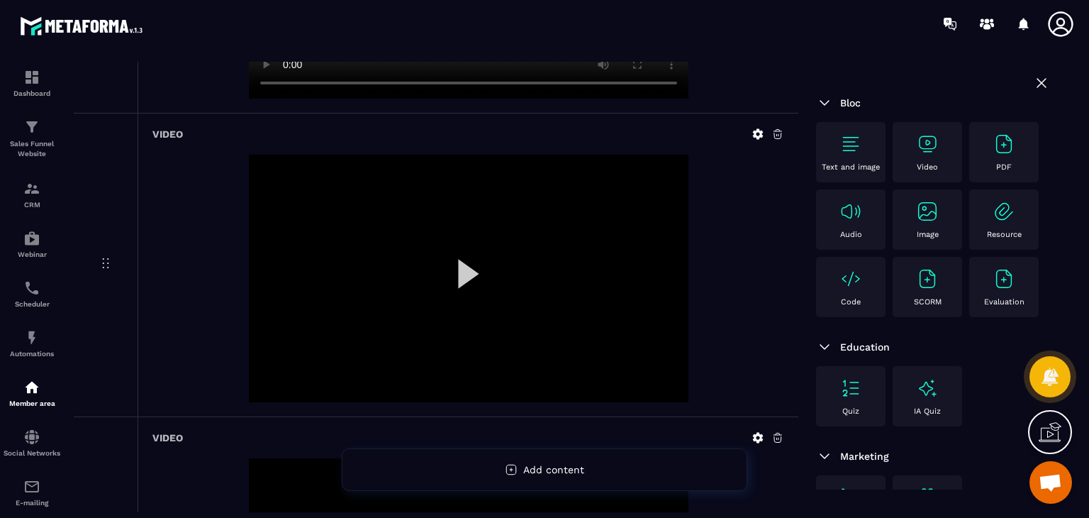
scroll to position [355, 0]
click at [478, 260] on div at bounding box center [469, 278] width 440 height 248
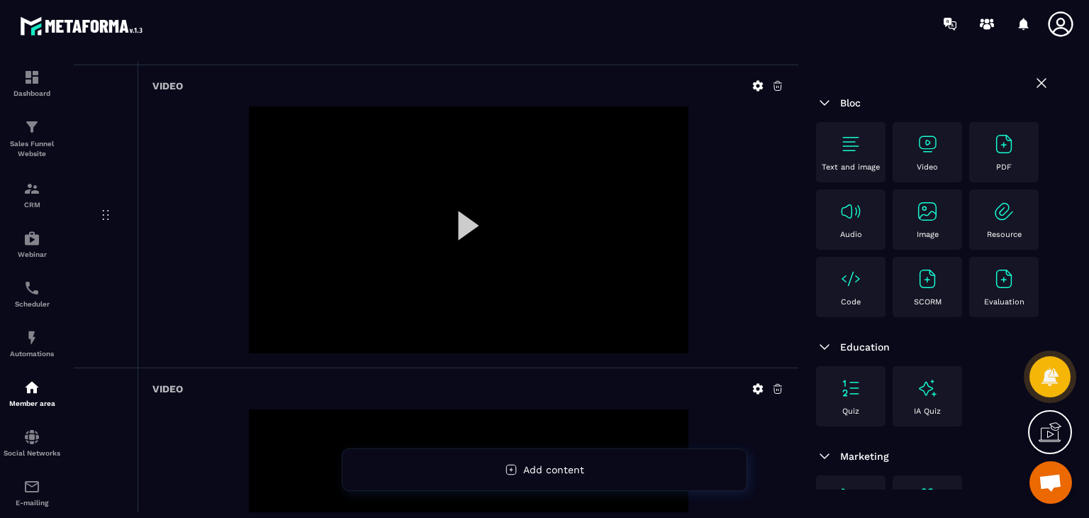
scroll to position [709, 0]
click at [457, 218] on div at bounding box center [469, 227] width 440 height 248
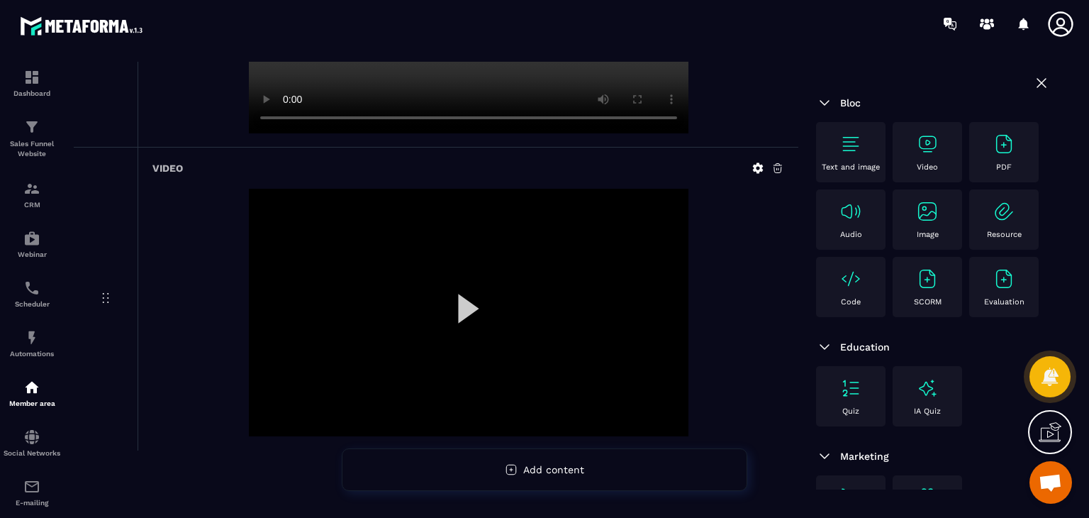
scroll to position [935, 0]
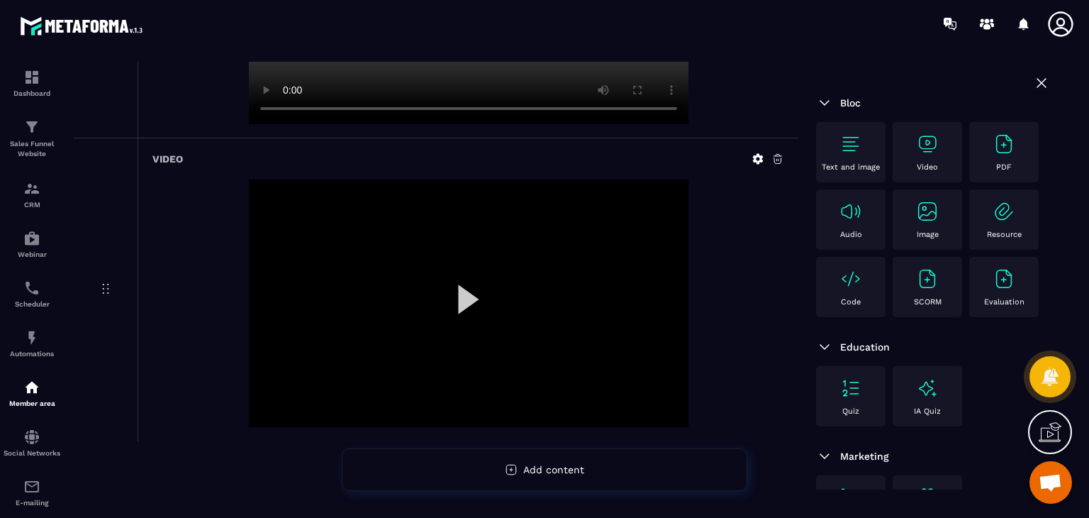
click at [479, 296] on div at bounding box center [469, 303] width 440 height 248
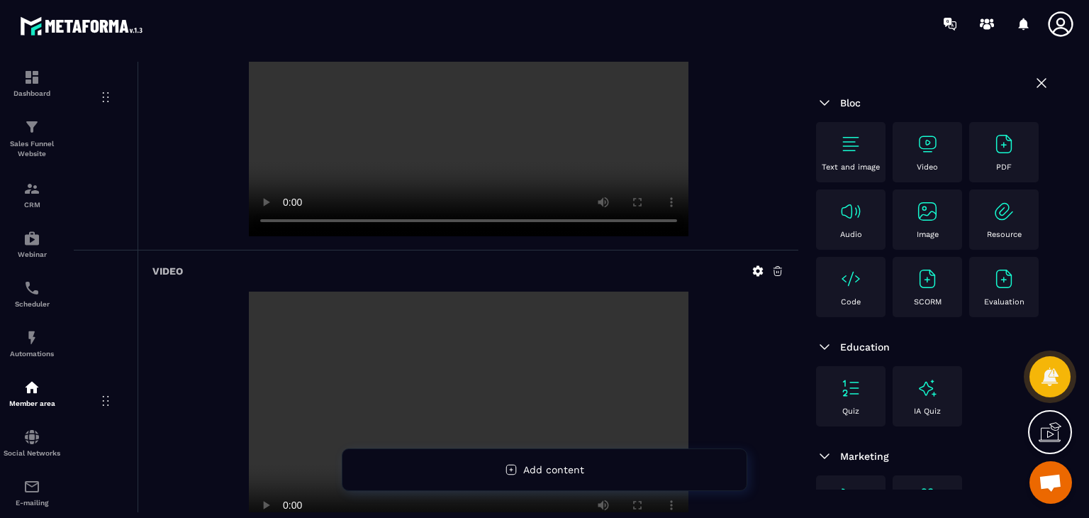
scroll to position [851, 0]
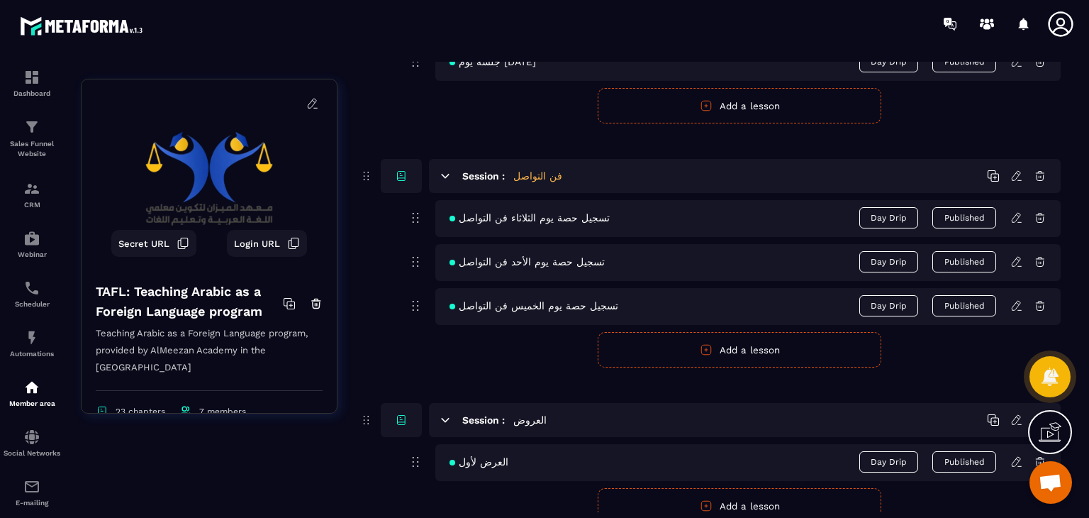
drag, startPoint x: 655, startPoint y: 267, endPoint x: 510, endPoint y: 133, distance: 198.2
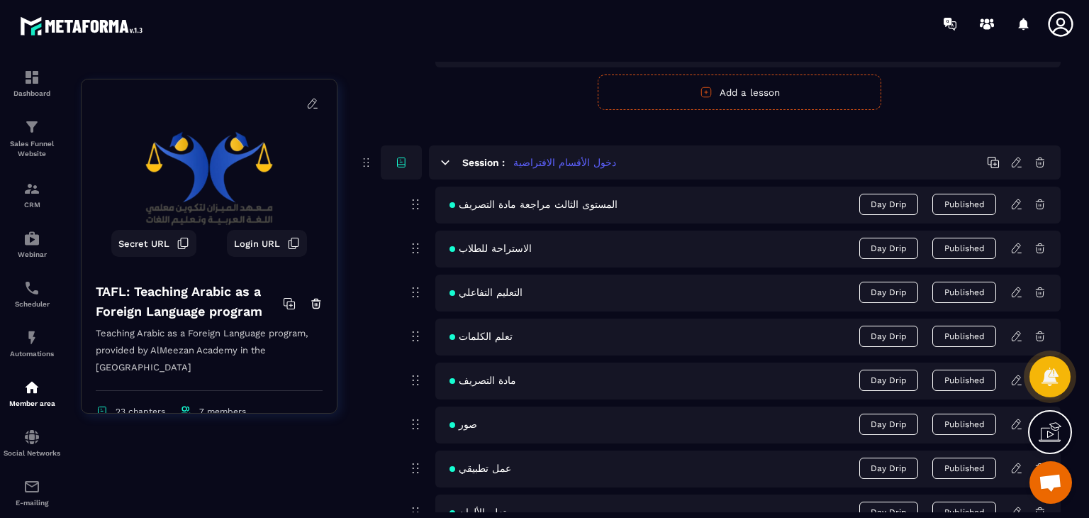
scroll to position [4376, 0]
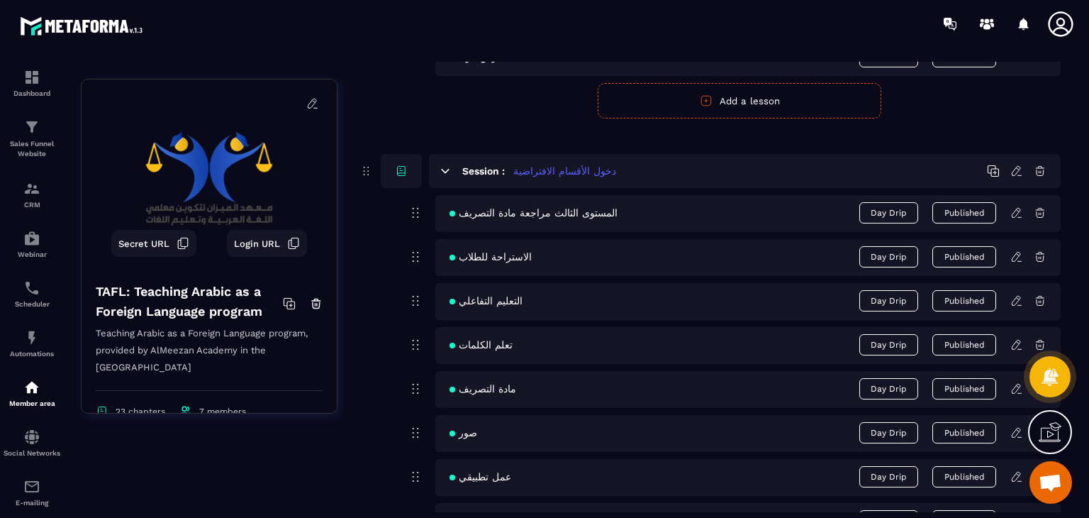
click at [1013, 382] on icon at bounding box center [1017, 388] width 13 height 13
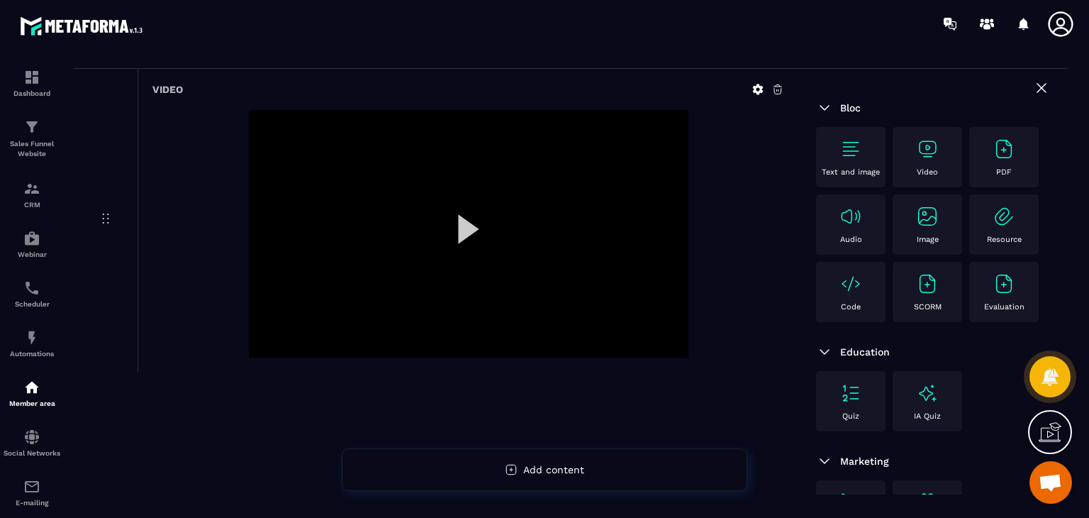
scroll to position [187, 0]
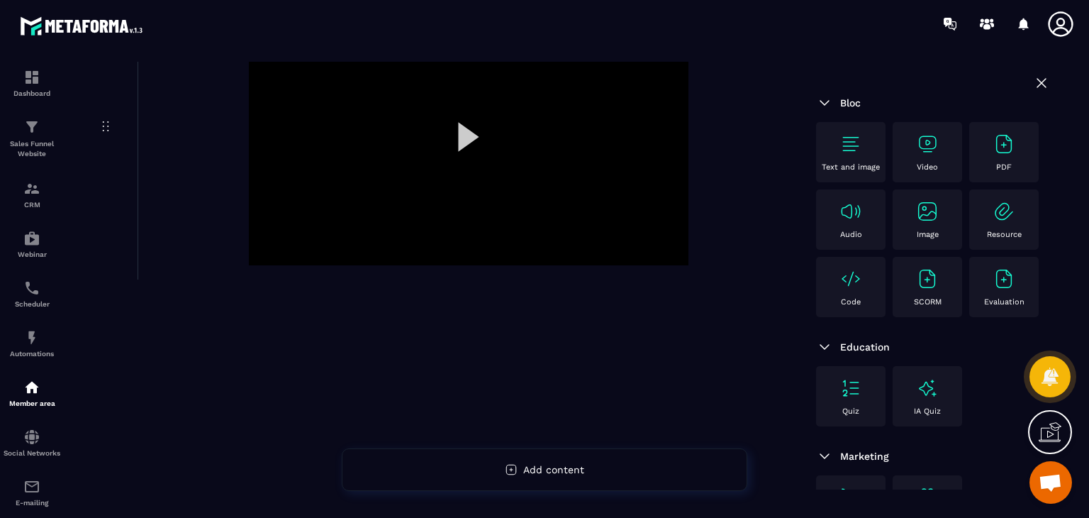
click at [462, 126] on div at bounding box center [469, 142] width 440 height 248
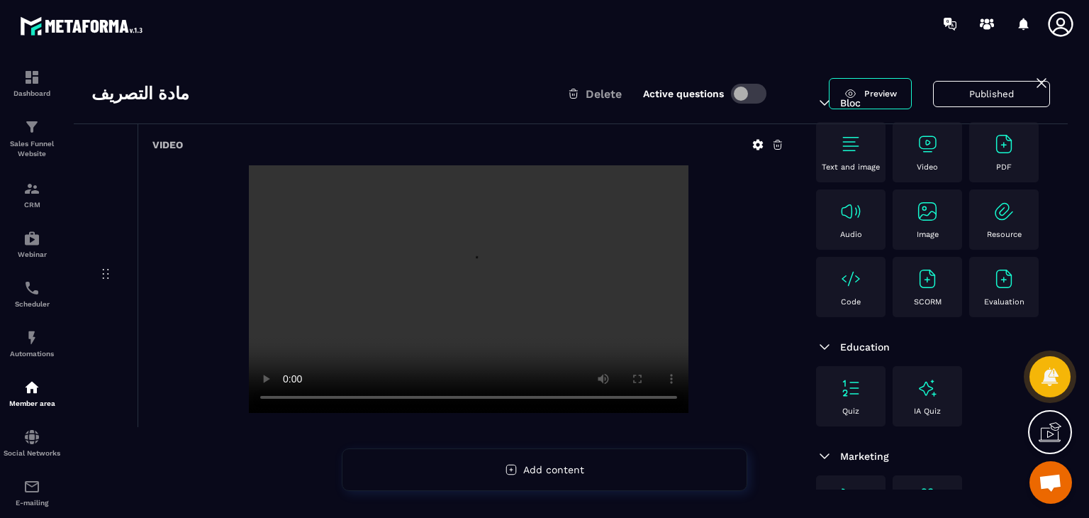
scroll to position [0, 0]
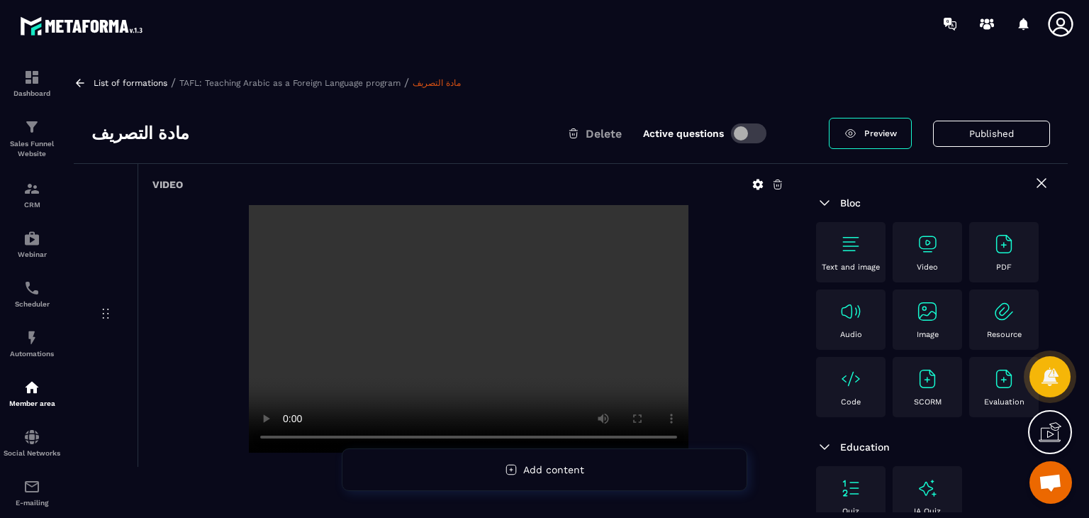
click at [135, 123] on div "مادة التصريف Delete Active questions Preview Published" at bounding box center [571, 134] width 994 height 60
click at [135, 128] on h3 "مادة التصريف" at bounding box center [140, 133] width 98 height 23
copy div "مادة التصريف"
